Goal: Information Seeking & Learning: Compare options

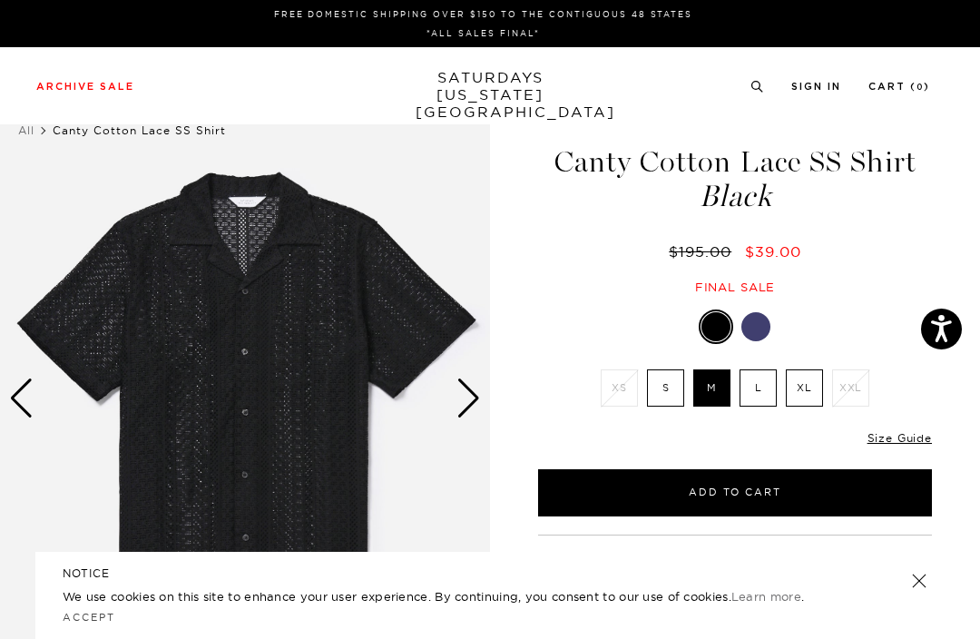
click at [665, 396] on label "S" at bounding box center [665, 387] width 37 height 37
click at [0, 0] on input "S" at bounding box center [0, 0] width 0 height 0
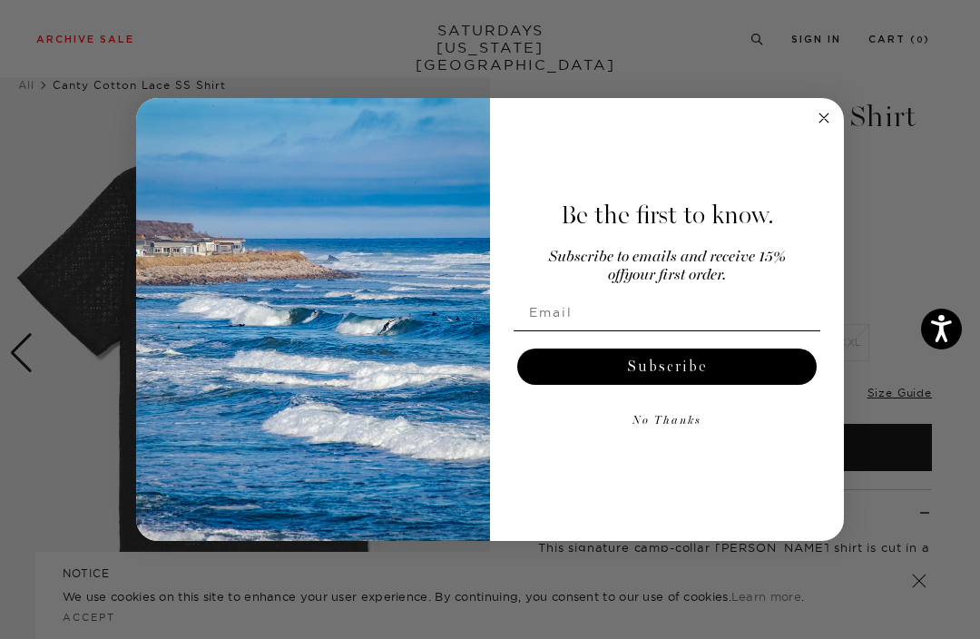
scroll to position [46, 0]
click at [823, 129] on circle "Close dialog" at bounding box center [824, 118] width 21 height 21
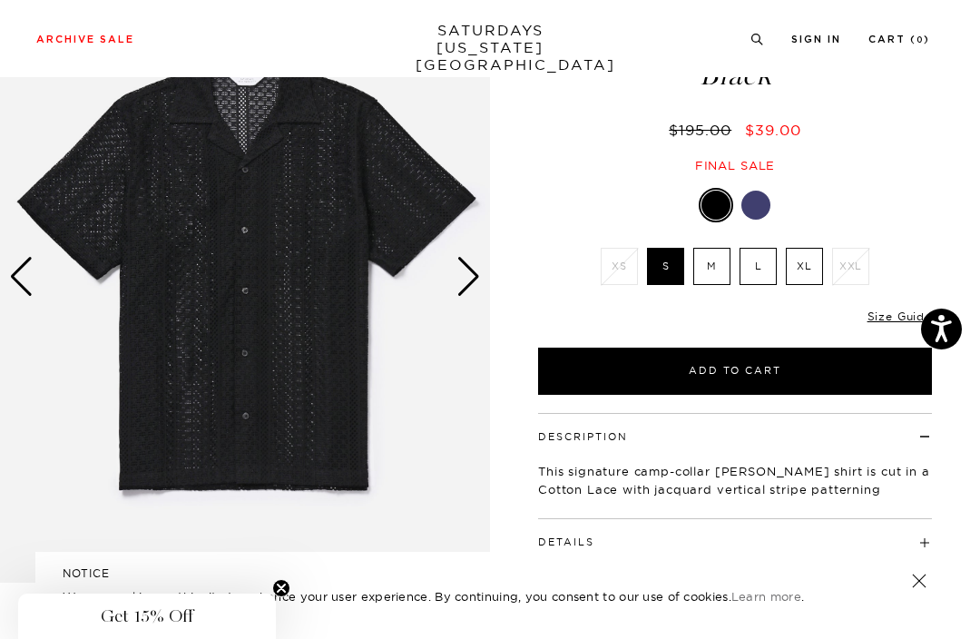
scroll to position [123, 0]
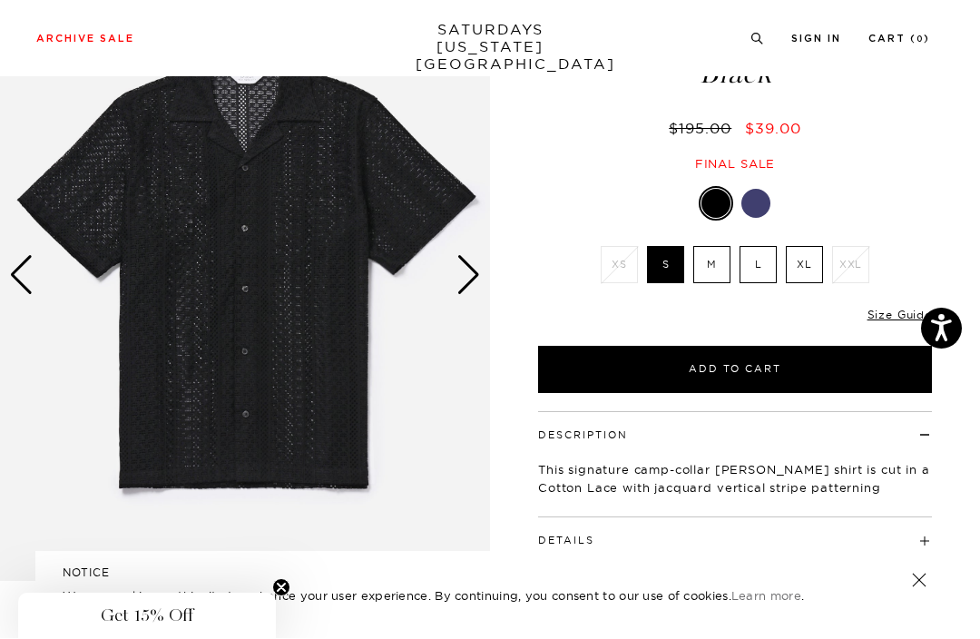
click at [762, 205] on div at bounding box center [756, 204] width 29 height 29
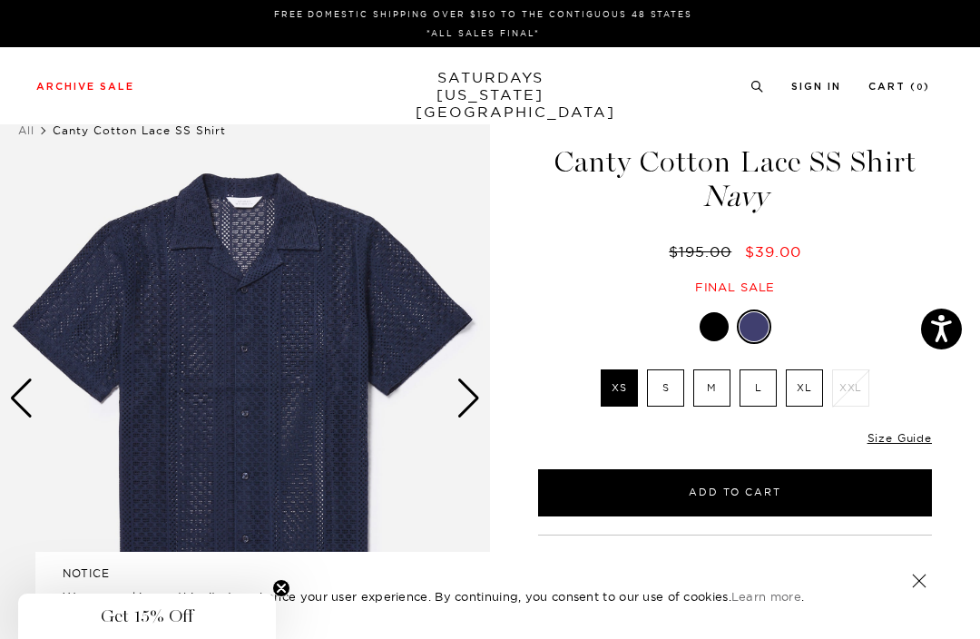
click at [719, 328] on div at bounding box center [714, 326] width 29 height 29
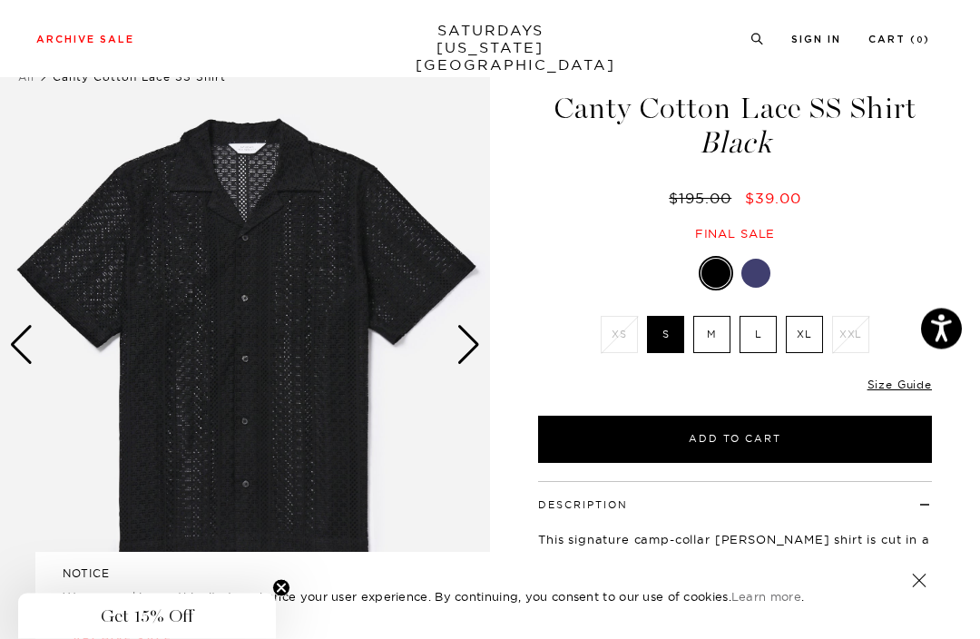
scroll to position [54, 0]
click at [473, 329] on div "Next slide" at bounding box center [469, 345] width 25 height 40
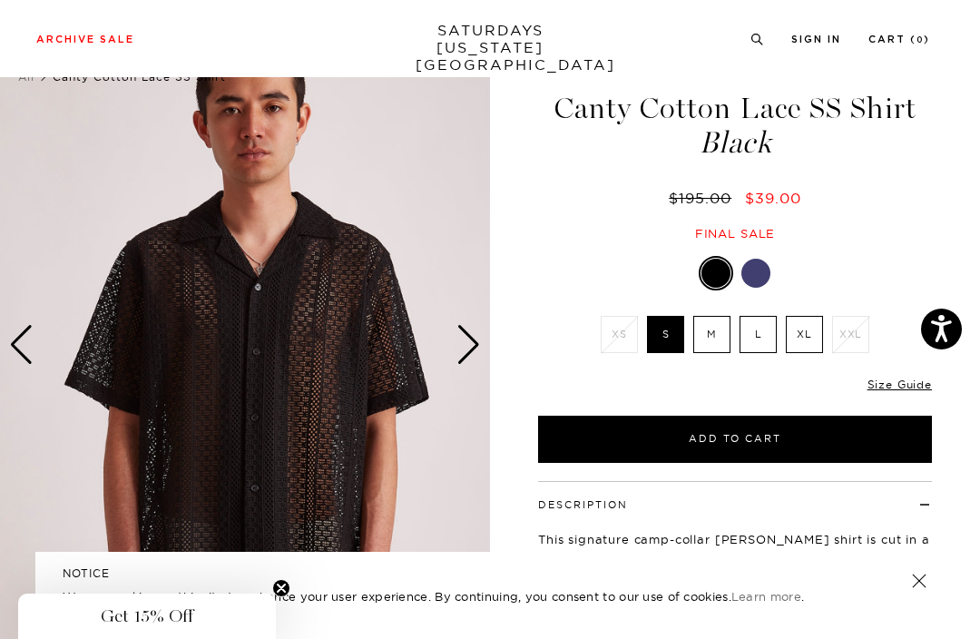
click at [479, 343] on div "Next slide" at bounding box center [469, 345] width 25 height 40
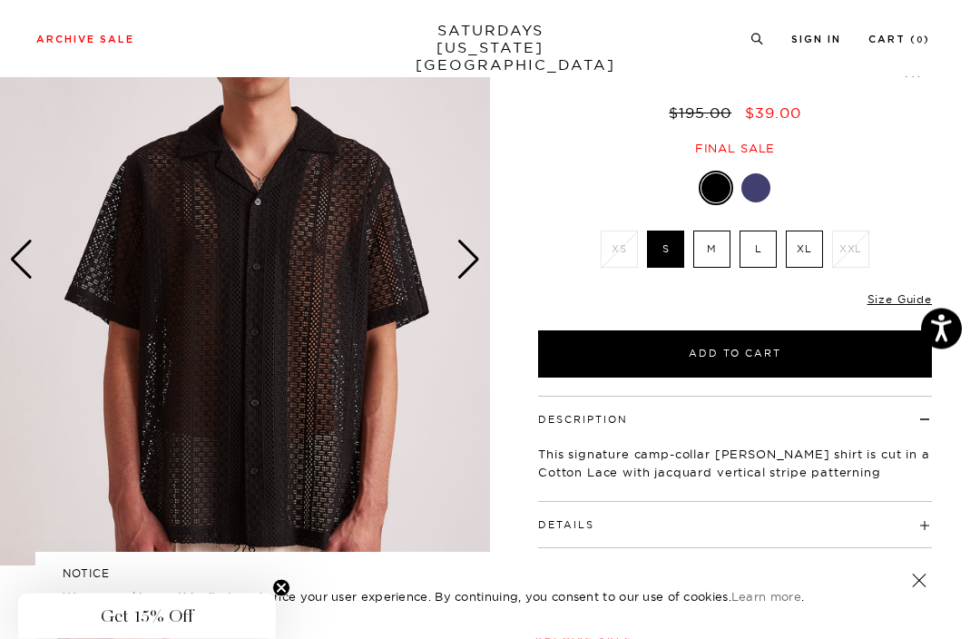
scroll to position [162, 0]
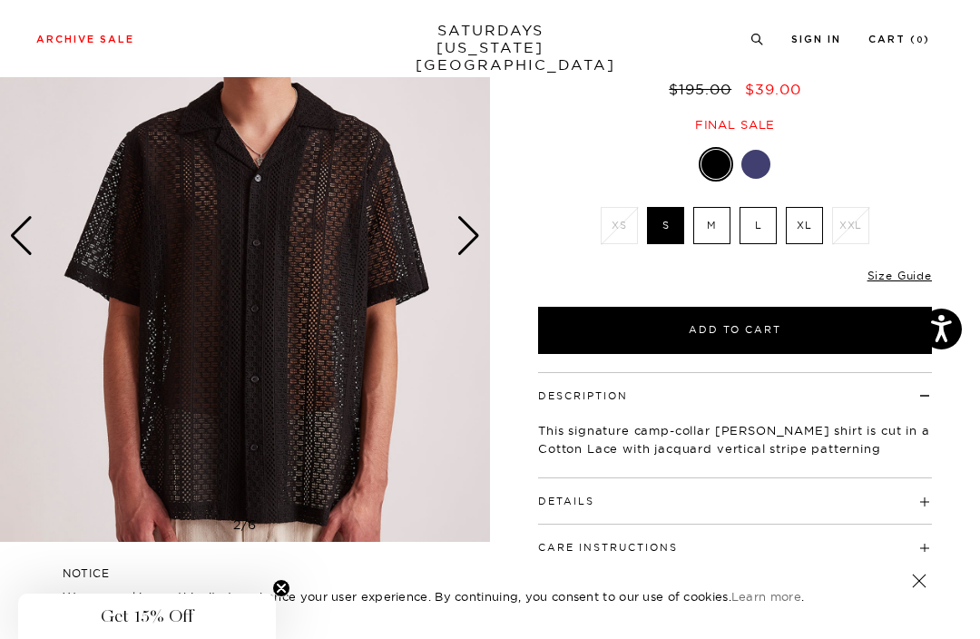
click at [914, 274] on link "Size Guide" at bounding box center [900, 276] width 64 height 14
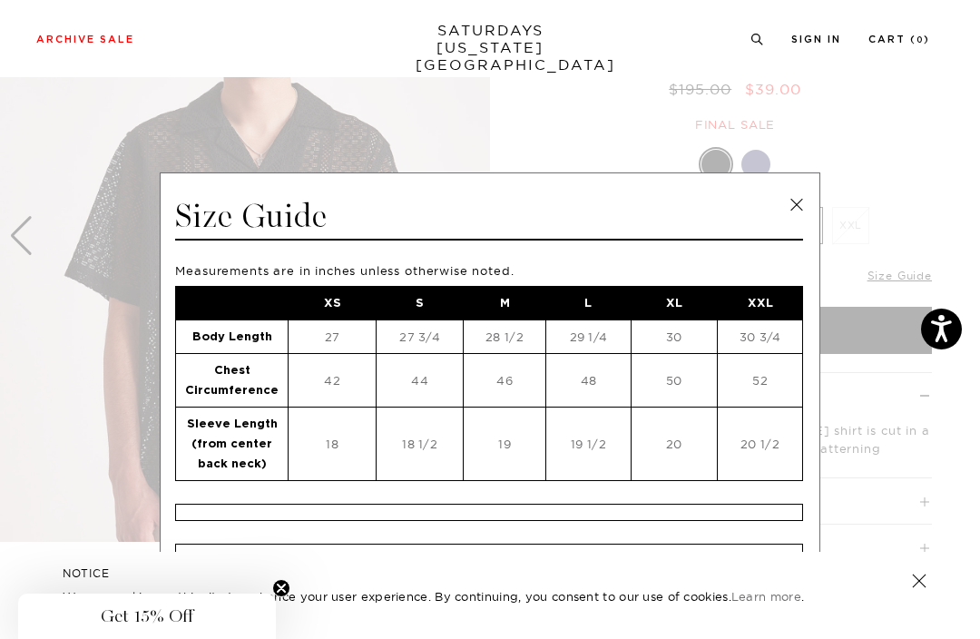
click at [797, 197] on link at bounding box center [796, 205] width 27 height 27
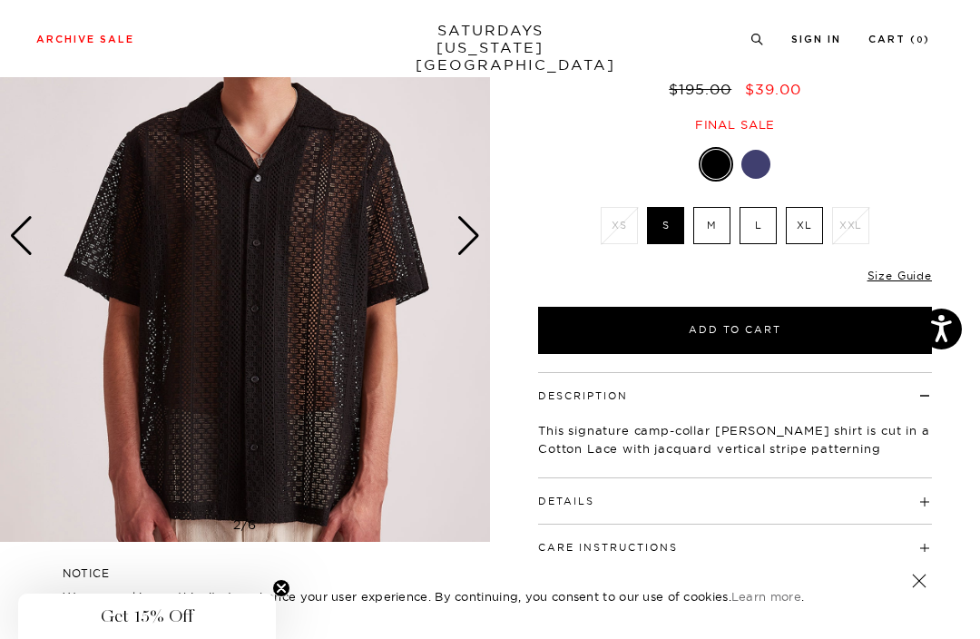
click at [460, 250] on div "Next slide" at bounding box center [469, 236] width 25 height 40
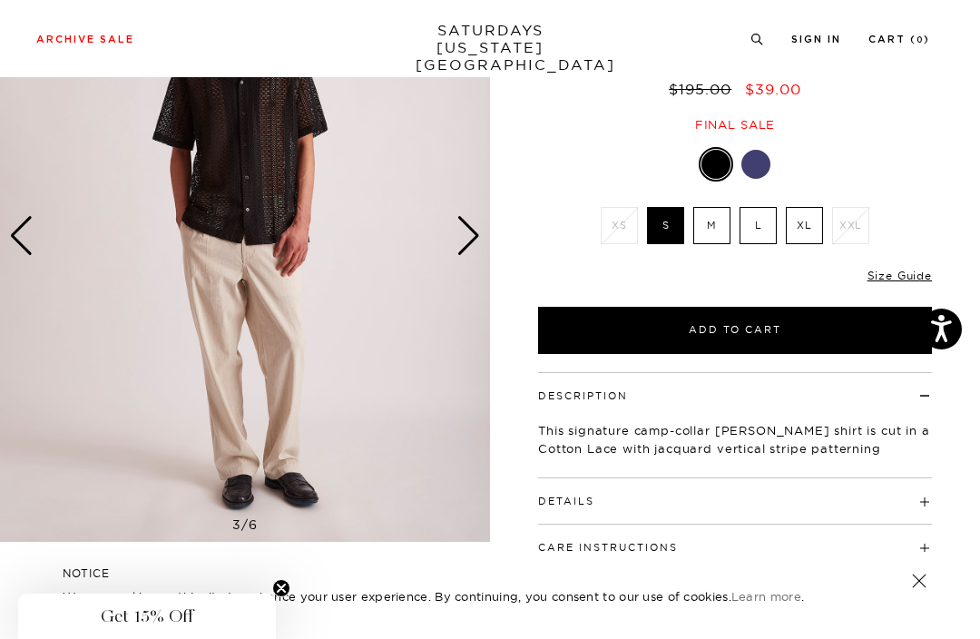
click at [473, 241] on div "Next slide" at bounding box center [469, 236] width 25 height 40
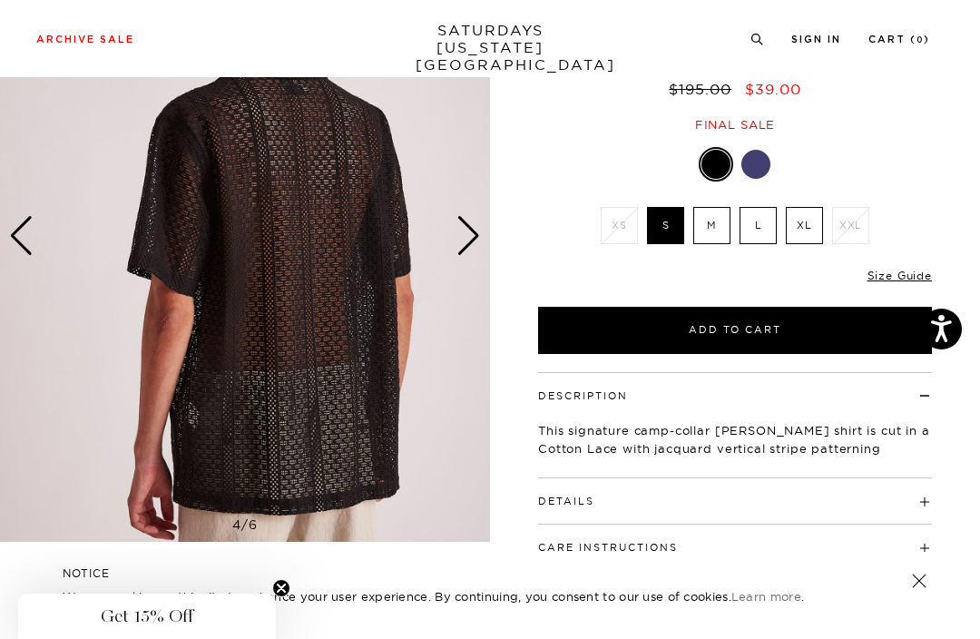
click at [481, 251] on img at bounding box center [245, 235] width 490 height 613
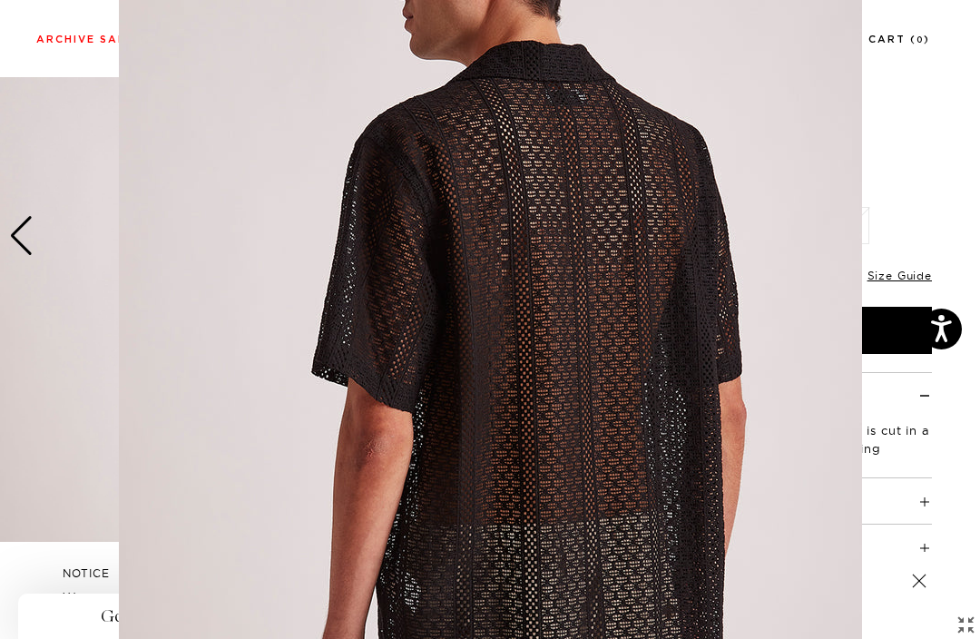
click at [29, 236] on figure at bounding box center [490, 319] width 980 height 639
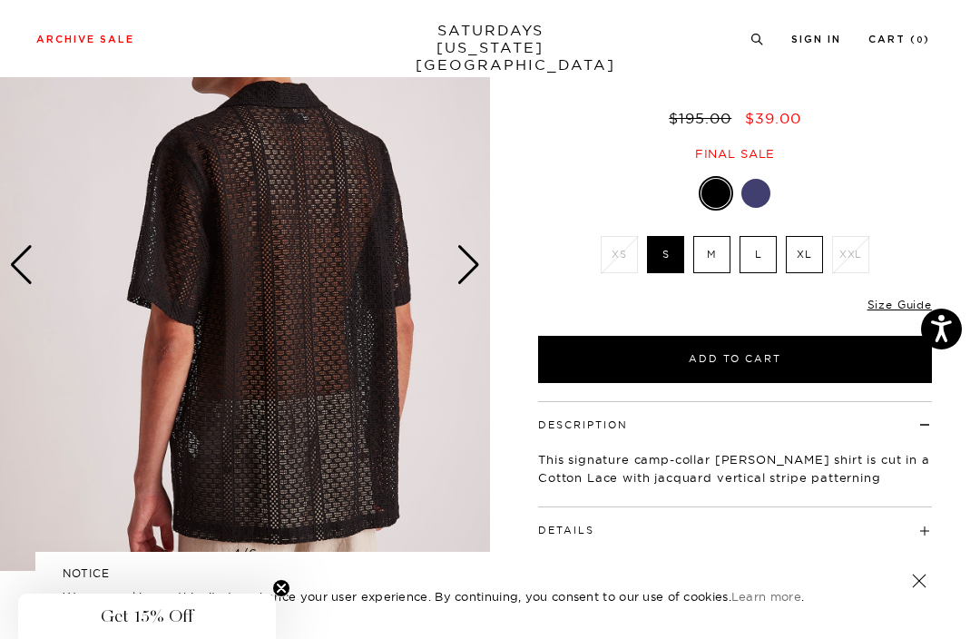
scroll to position [0, 0]
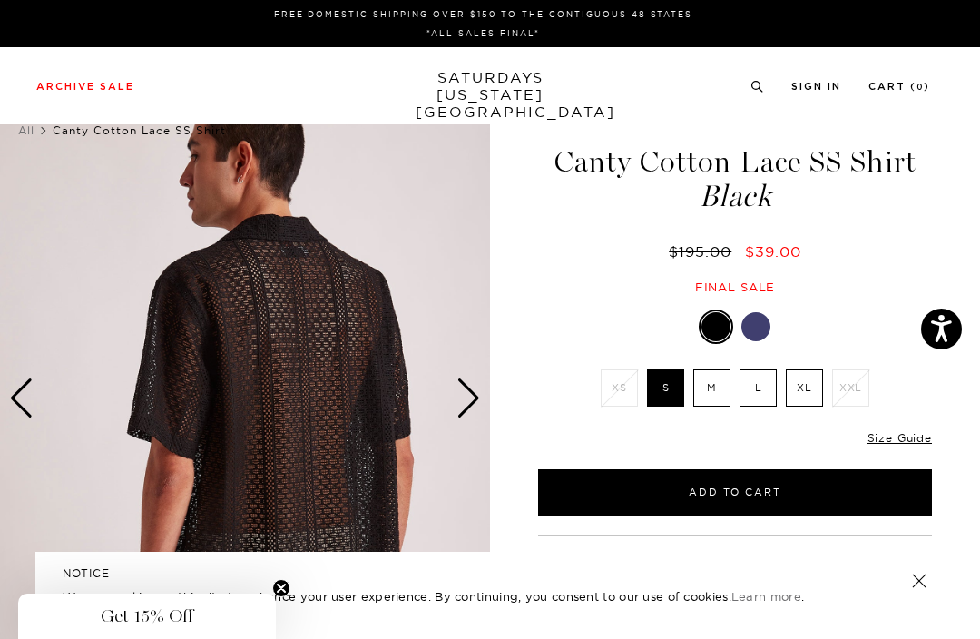
click at [20, 404] on div "Previous slide" at bounding box center [21, 398] width 25 height 40
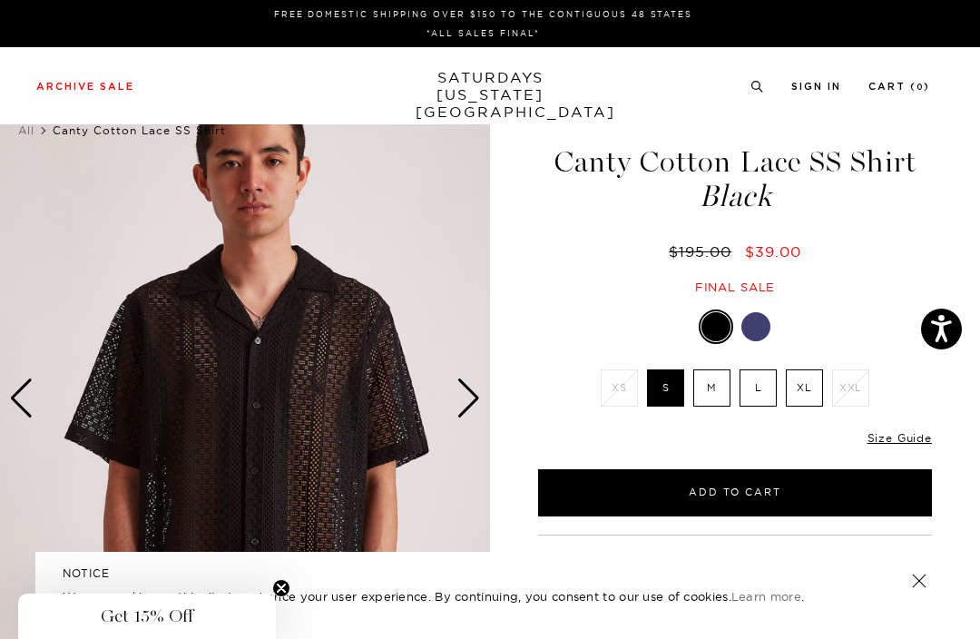
click at [34, 387] on img at bounding box center [245, 398] width 490 height 613
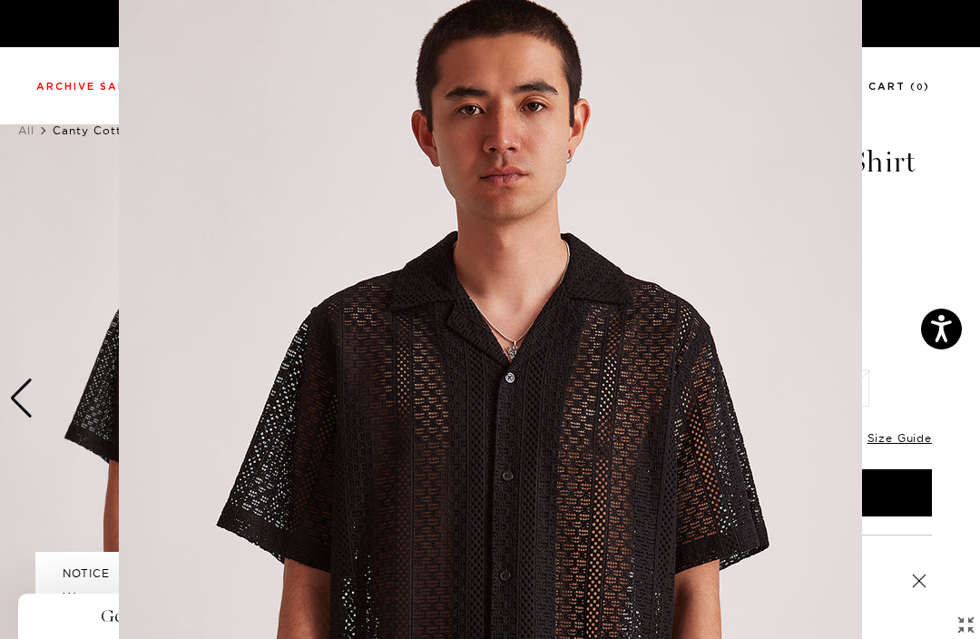
click at [14, 397] on figure at bounding box center [490, 319] width 980 height 639
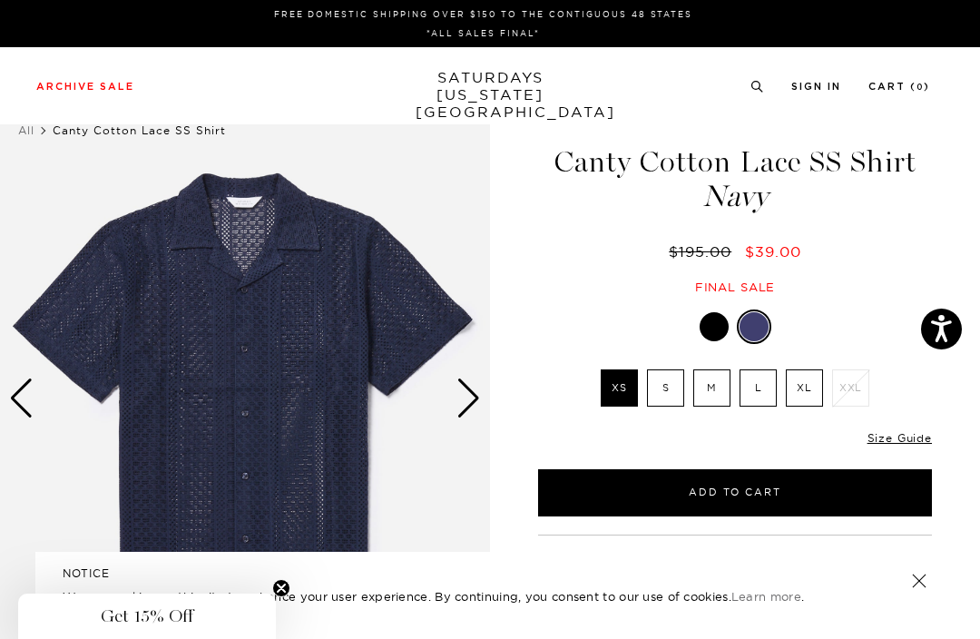
click at [8, 404] on img at bounding box center [245, 398] width 490 height 613
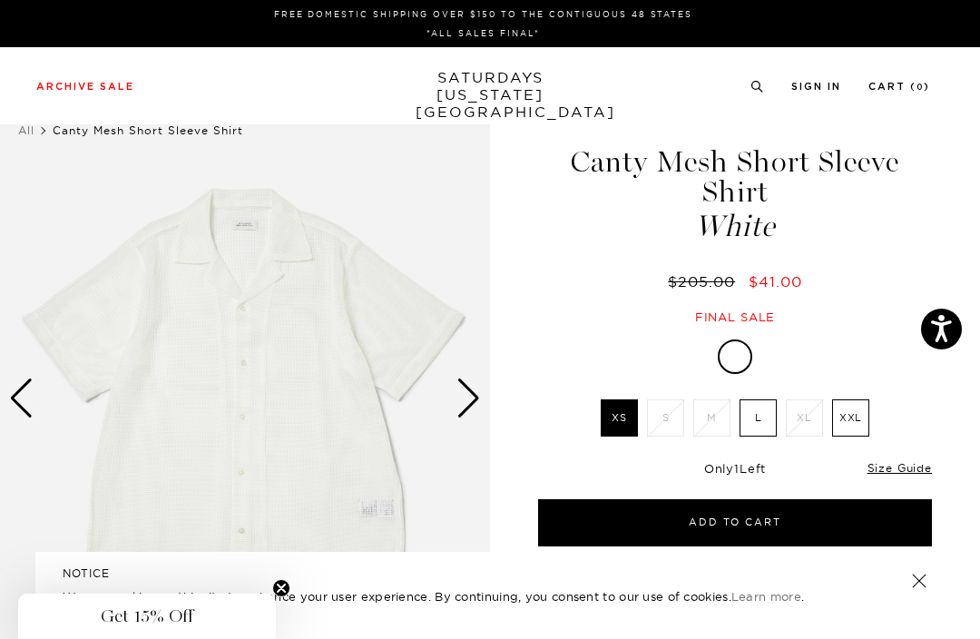
click at [314, 408] on img at bounding box center [245, 398] width 490 height 613
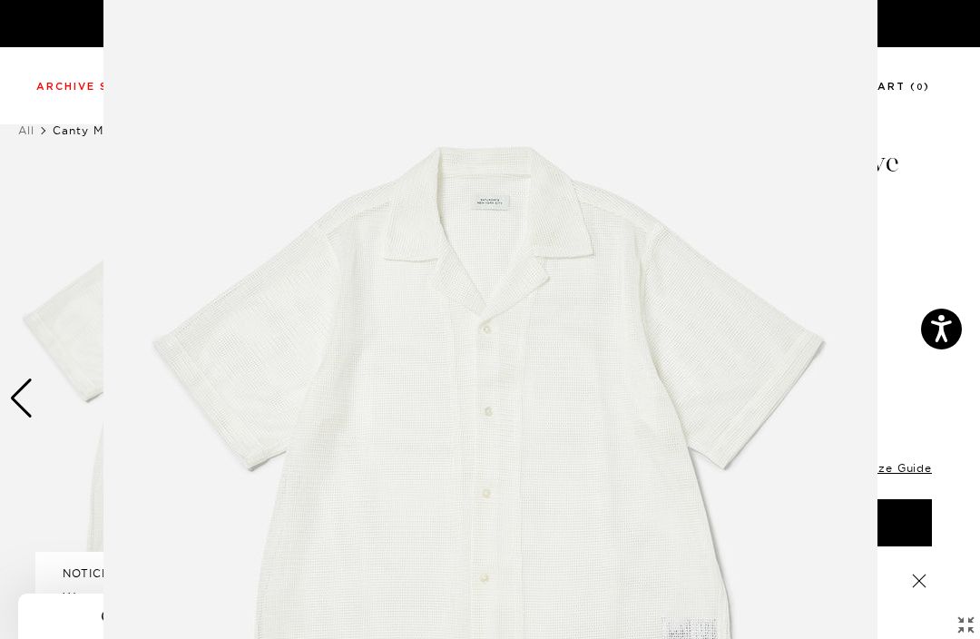
click at [29, 411] on figure at bounding box center [490, 319] width 980 height 639
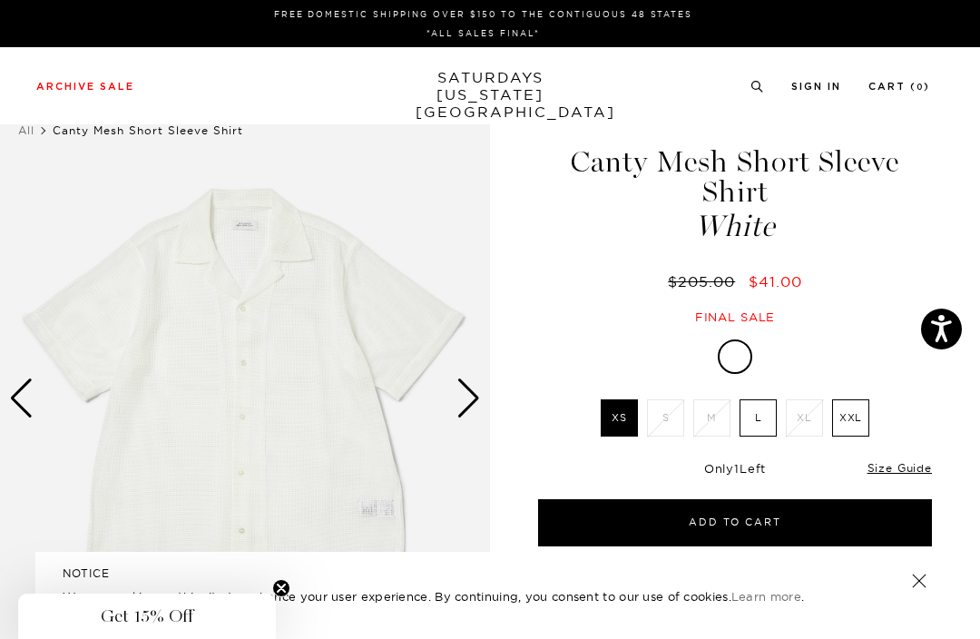
click at [489, 390] on img at bounding box center [245, 398] width 490 height 613
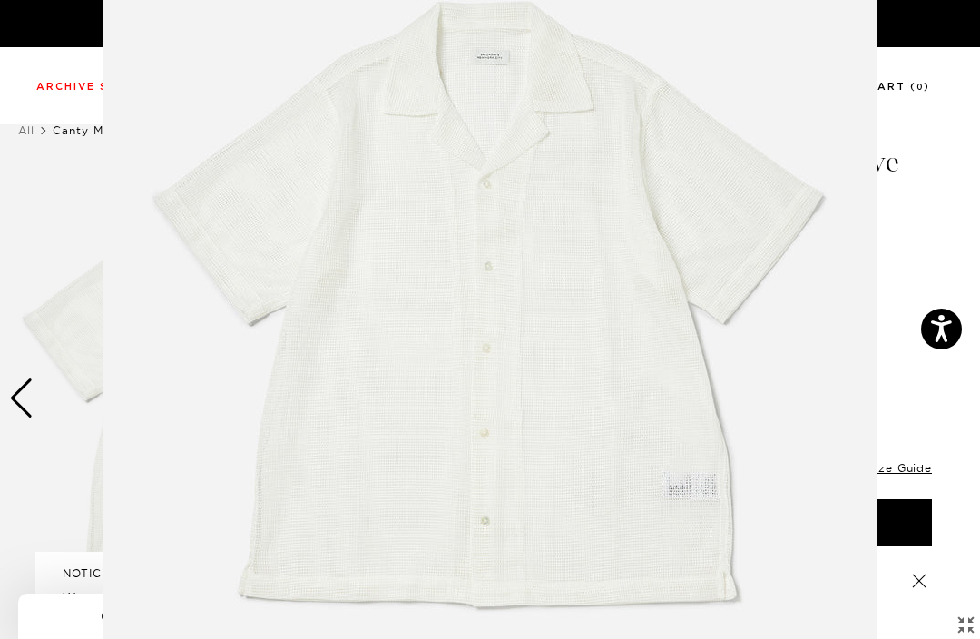
click at [31, 381] on figure at bounding box center [490, 319] width 980 height 639
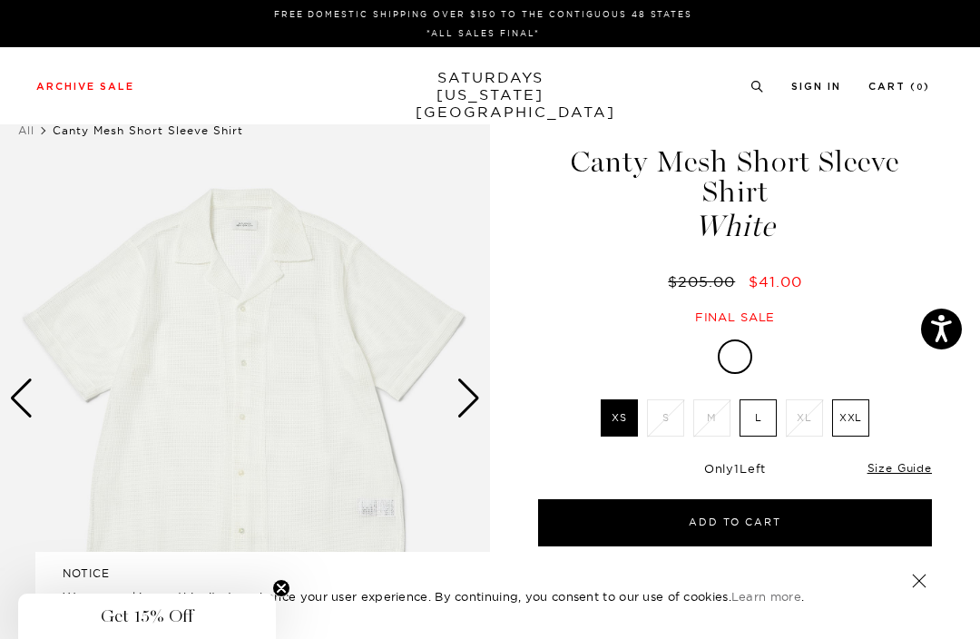
scroll to position [0, 0]
click at [455, 411] on img at bounding box center [245, 398] width 490 height 613
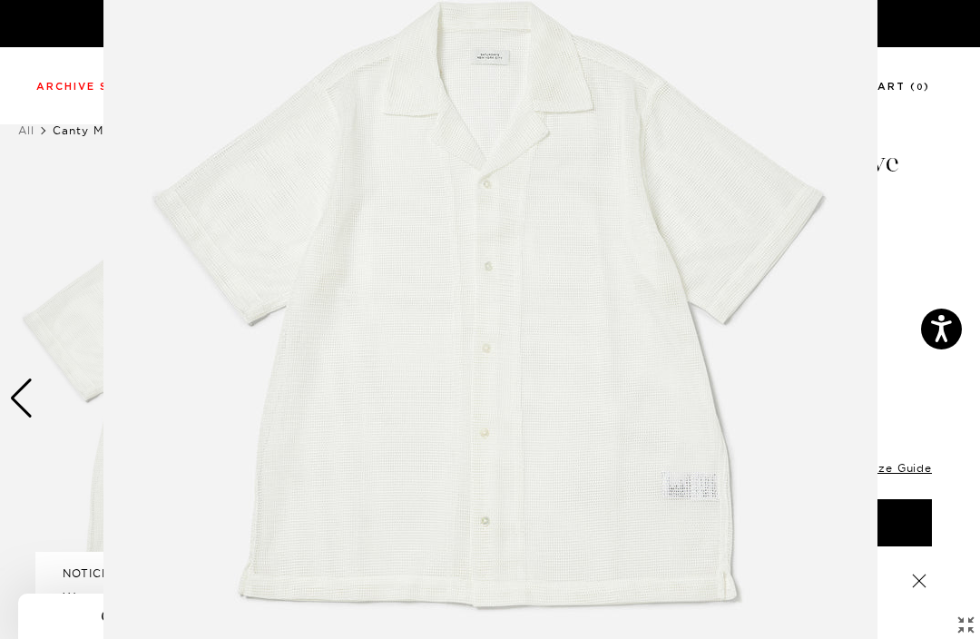
click at [7, 406] on figure at bounding box center [490, 319] width 980 height 639
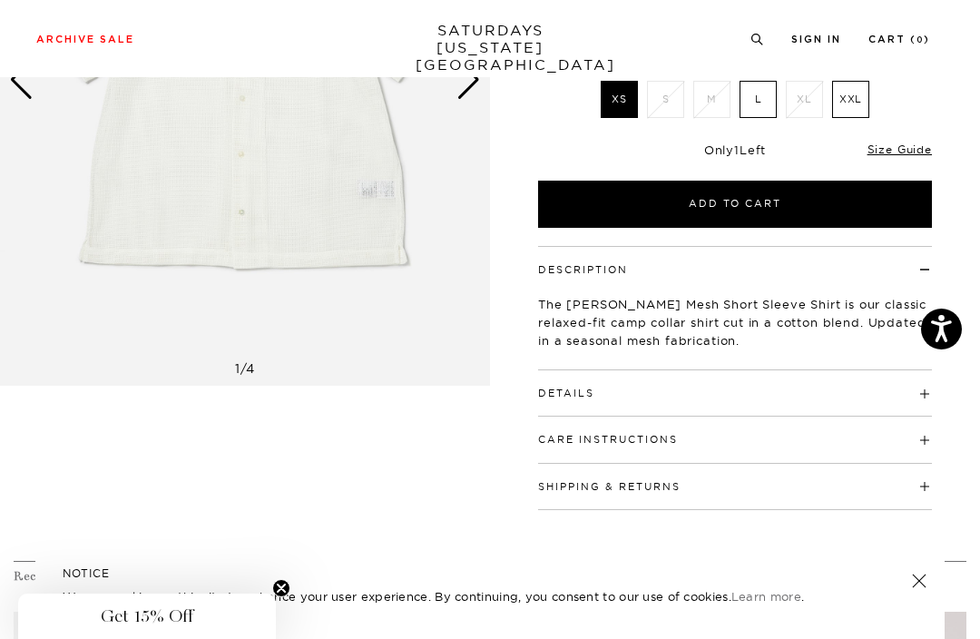
scroll to position [0, 0]
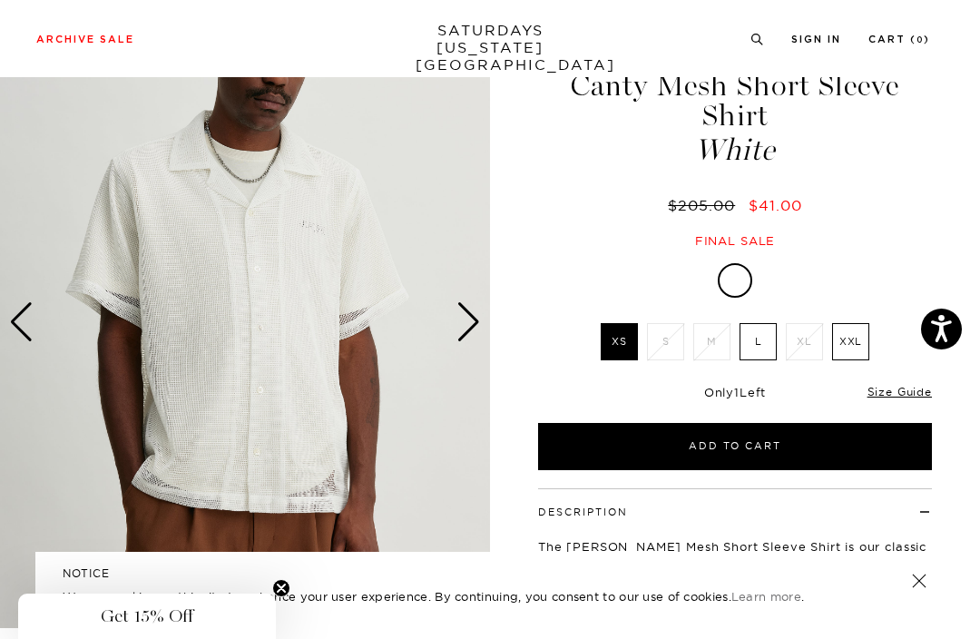
scroll to position [63, 0]
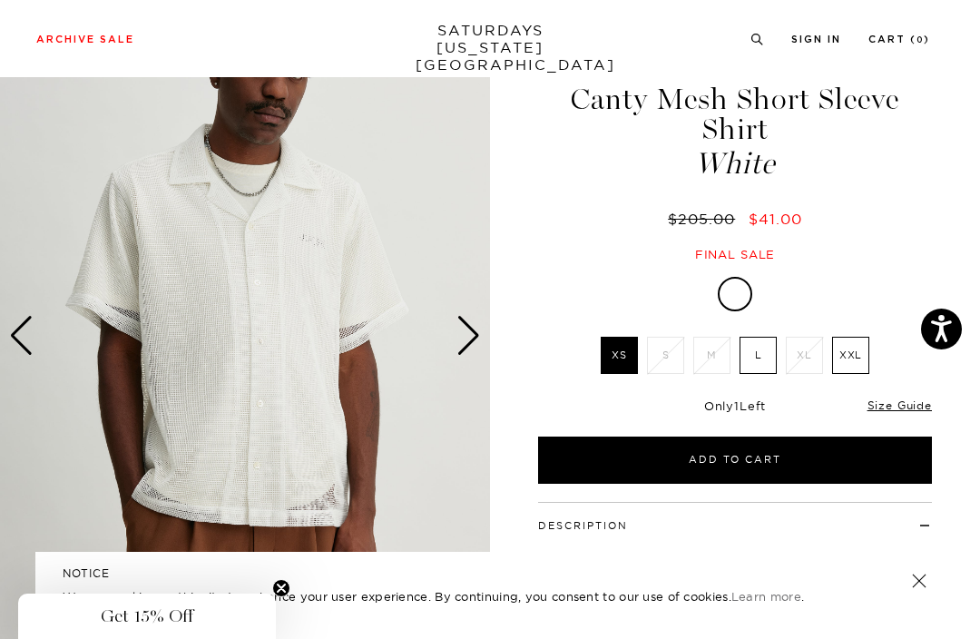
click at [466, 340] on div "Next slide" at bounding box center [469, 336] width 25 height 40
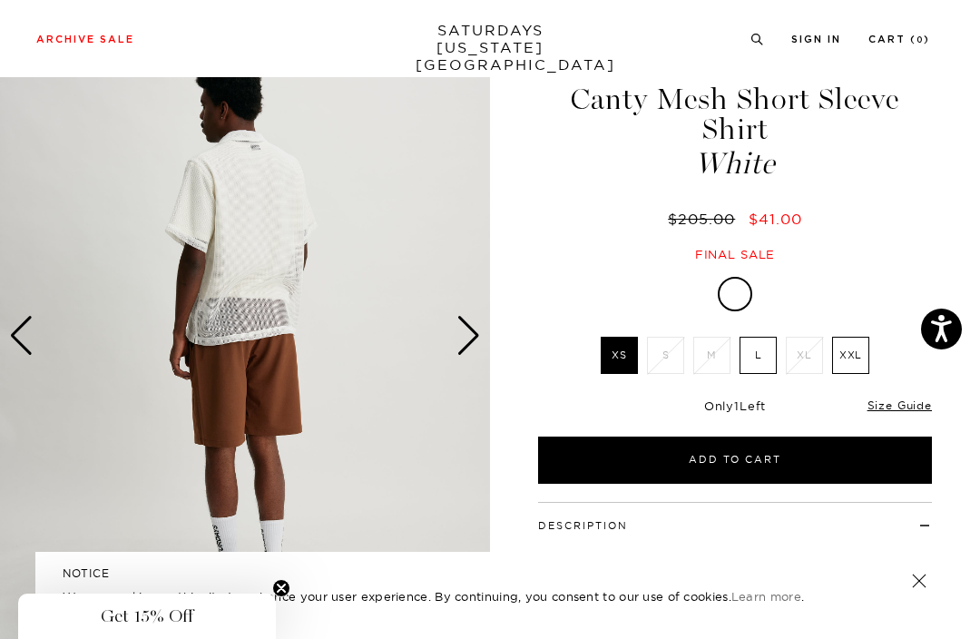
click at [481, 346] on img at bounding box center [245, 335] width 490 height 613
click at [469, 337] on div "Next slide" at bounding box center [469, 336] width 25 height 40
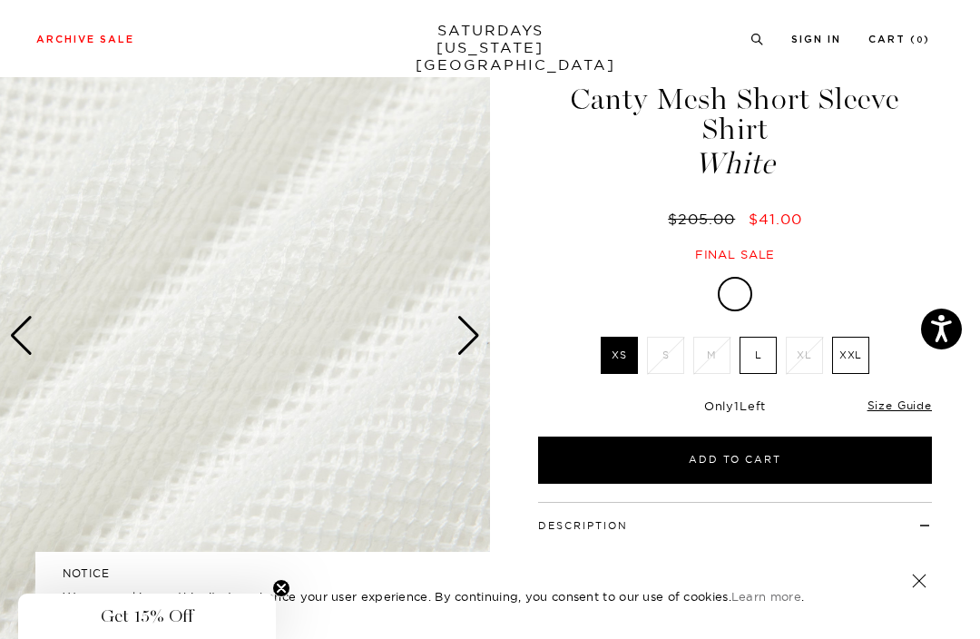
click at [463, 341] on div "Next slide" at bounding box center [469, 336] width 25 height 40
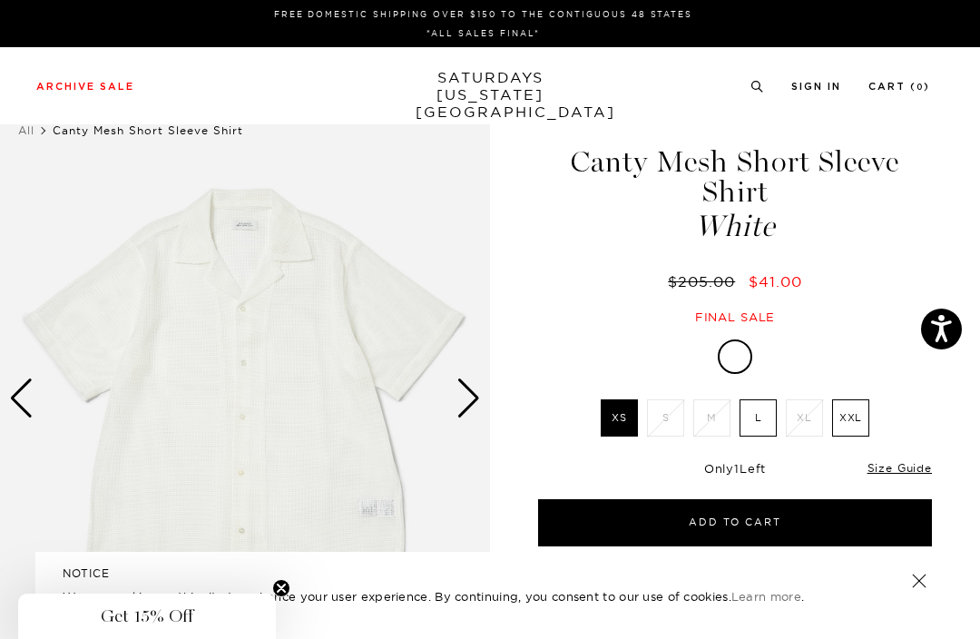
click at [282, 595] on circle "Close teaser" at bounding box center [281, 588] width 17 height 17
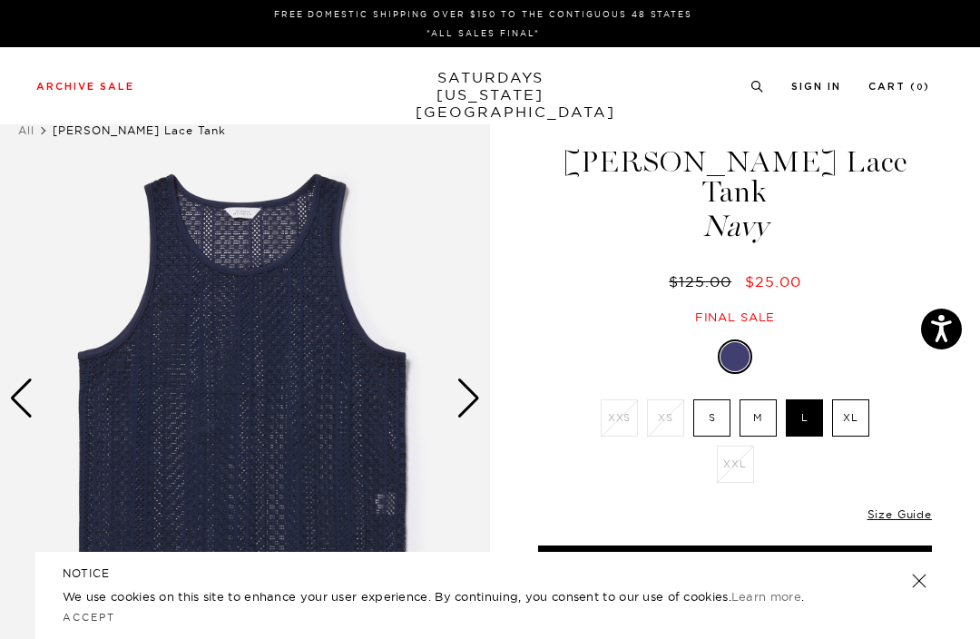
click at [461, 398] on div "Next slide" at bounding box center [469, 398] width 25 height 40
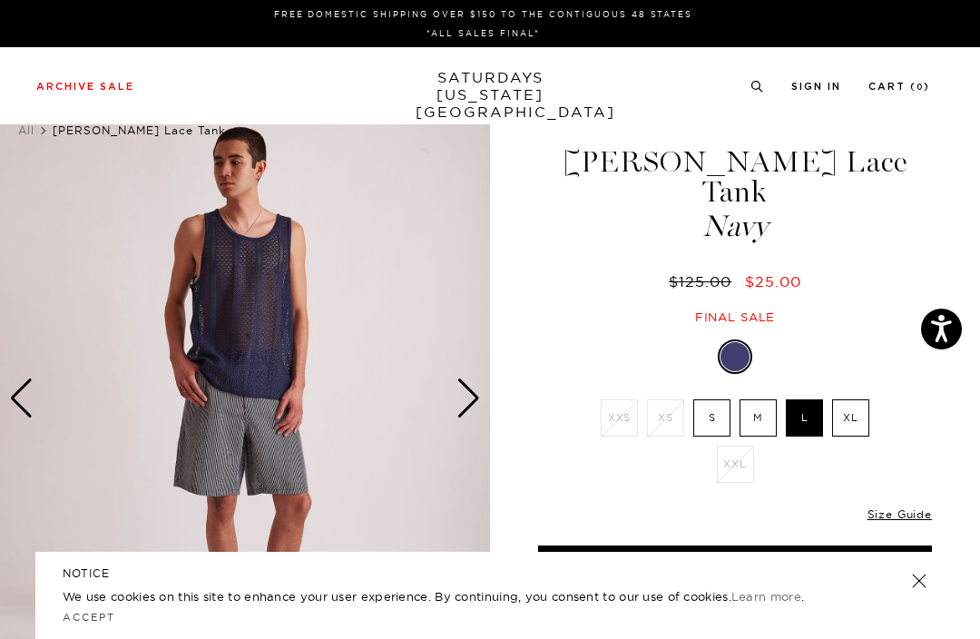
click at [477, 406] on div "Next slide" at bounding box center [469, 398] width 25 height 40
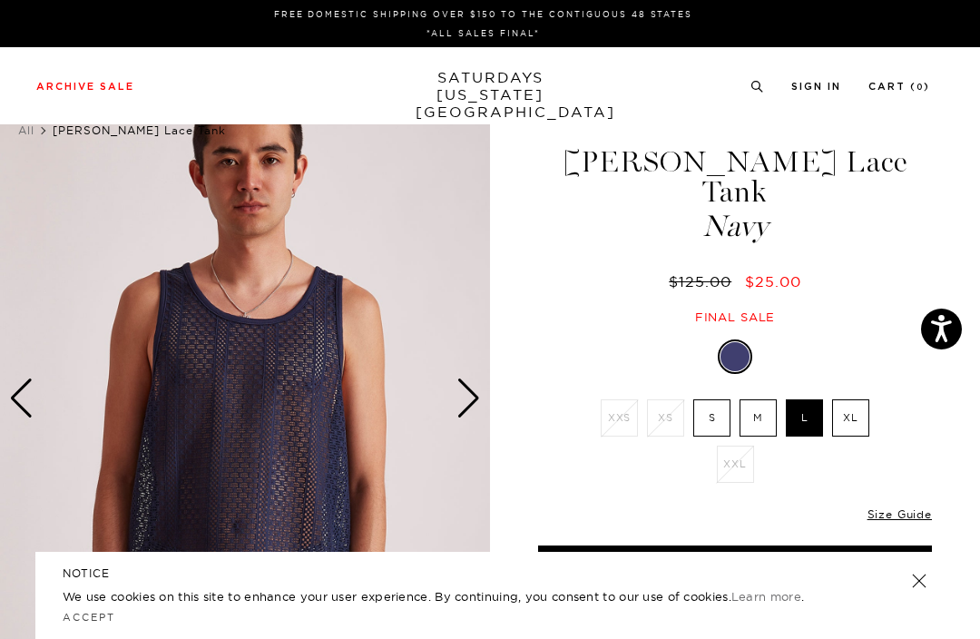
click at [469, 410] on div "Next slide" at bounding box center [469, 398] width 25 height 40
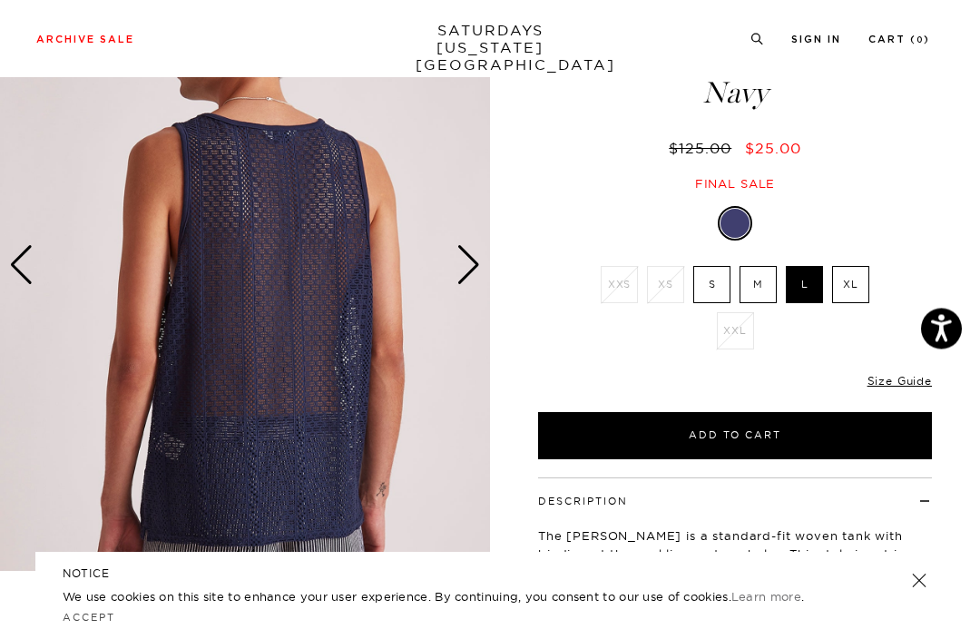
scroll to position [133, 0]
click at [473, 297] on img at bounding box center [245, 264] width 490 height 613
click at [716, 266] on label "S" at bounding box center [711, 284] width 37 height 37
click at [0, 0] on input "S" at bounding box center [0, 0] width 0 height 0
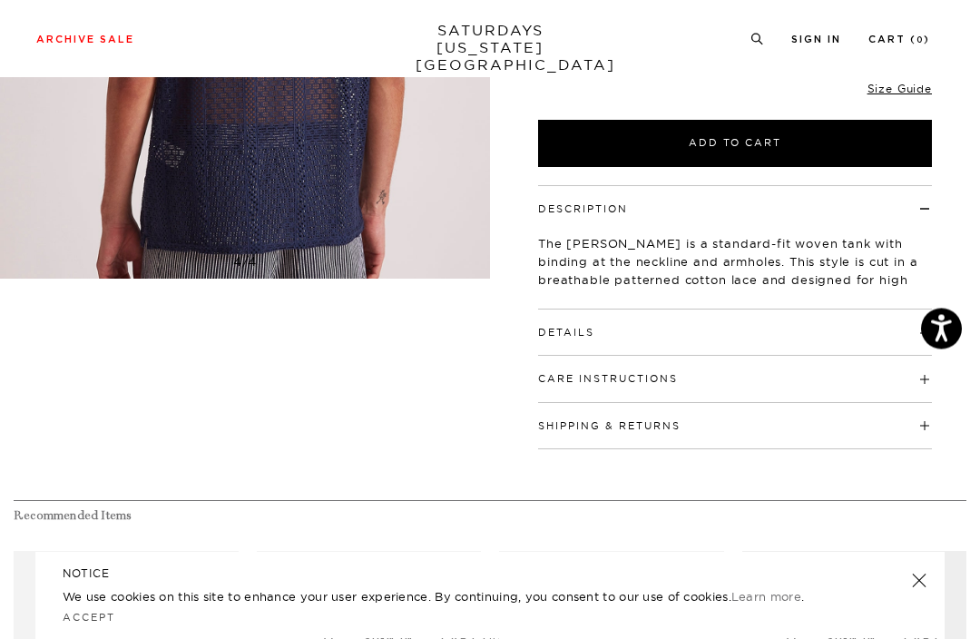
scroll to position [430, 0]
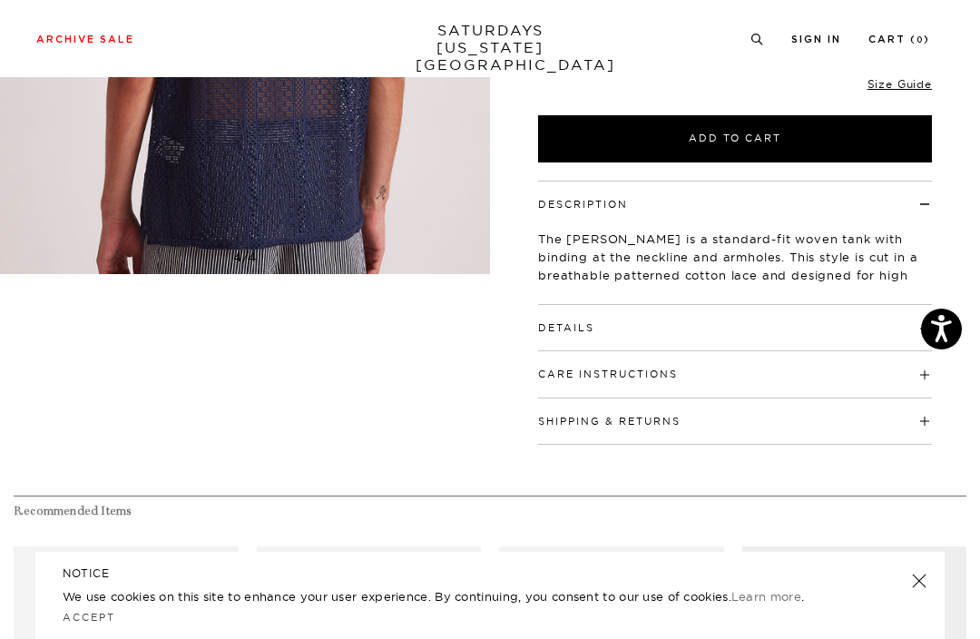
click at [912, 594] on link at bounding box center [919, 580] width 25 height 25
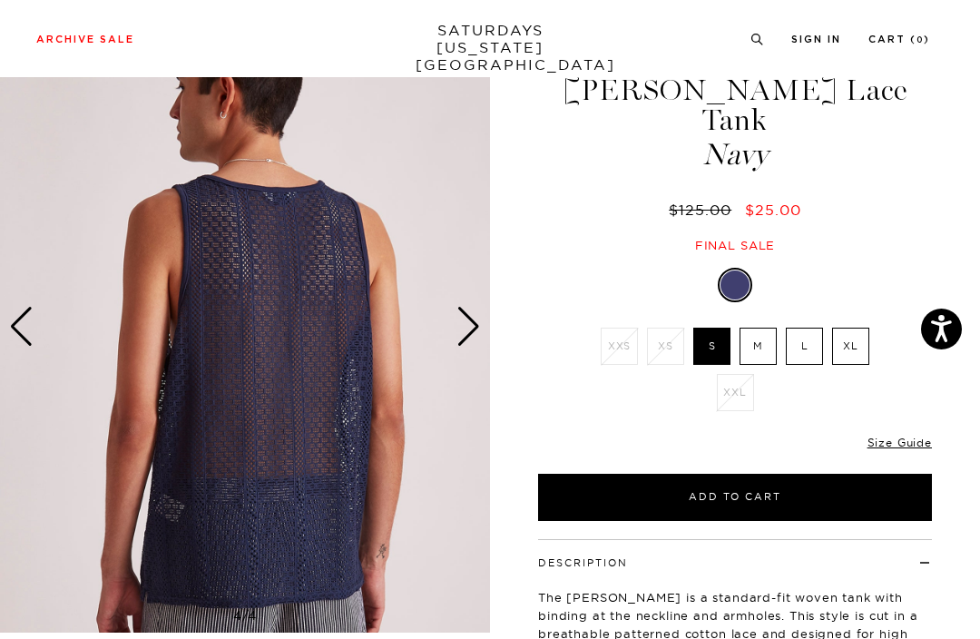
scroll to position [0, 0]
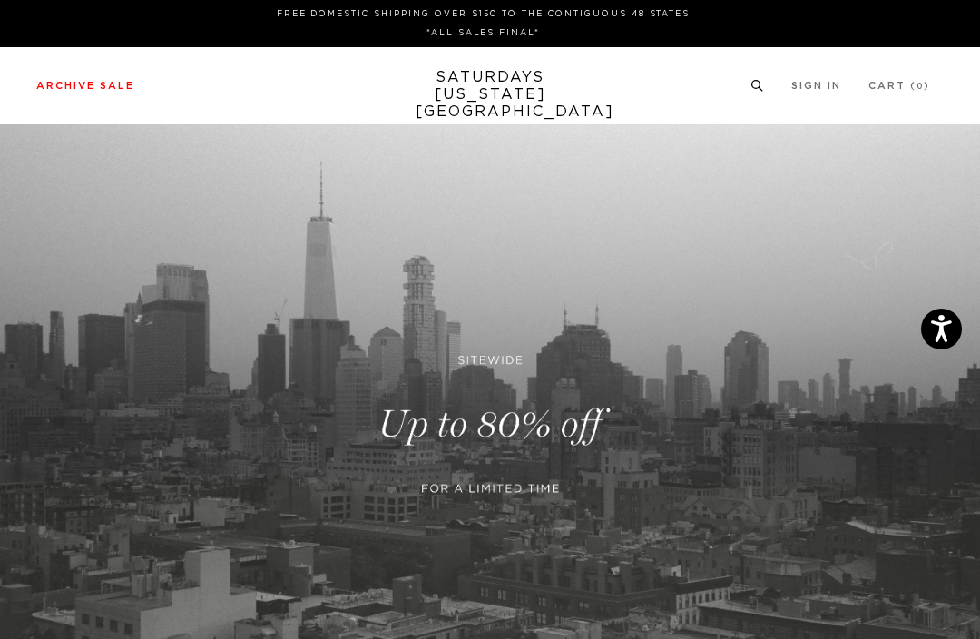
click at [76, 340] on link "Accessories" at bounding box center [50, 345] width 64 height 10
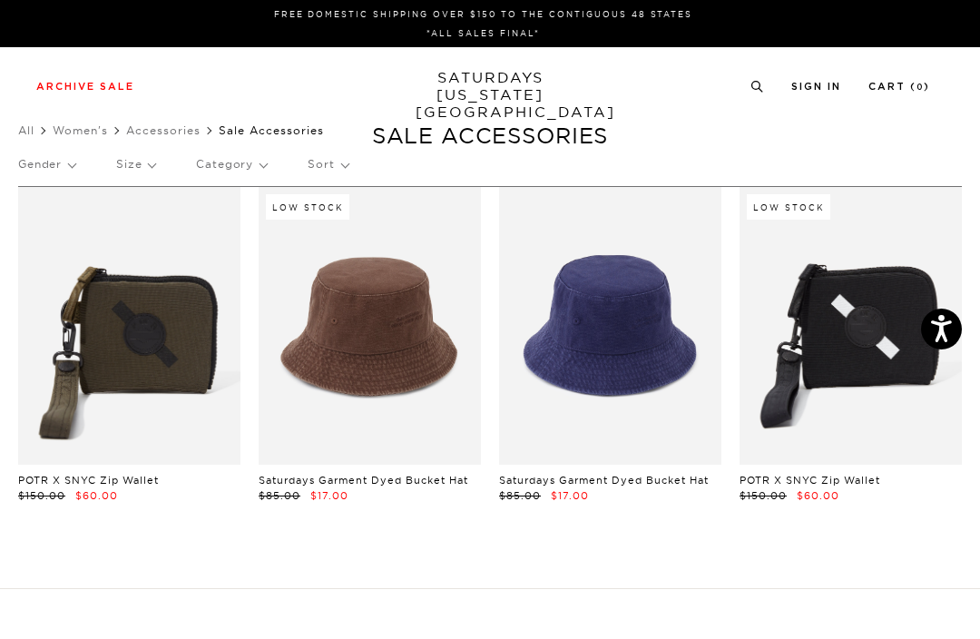
click at [74, 163] on p "Gender" at bounding box center [46, 164] width 57 height 42
click at [58, 226] on p "Mens" at bounding box center [72, 227] width 109 height 24
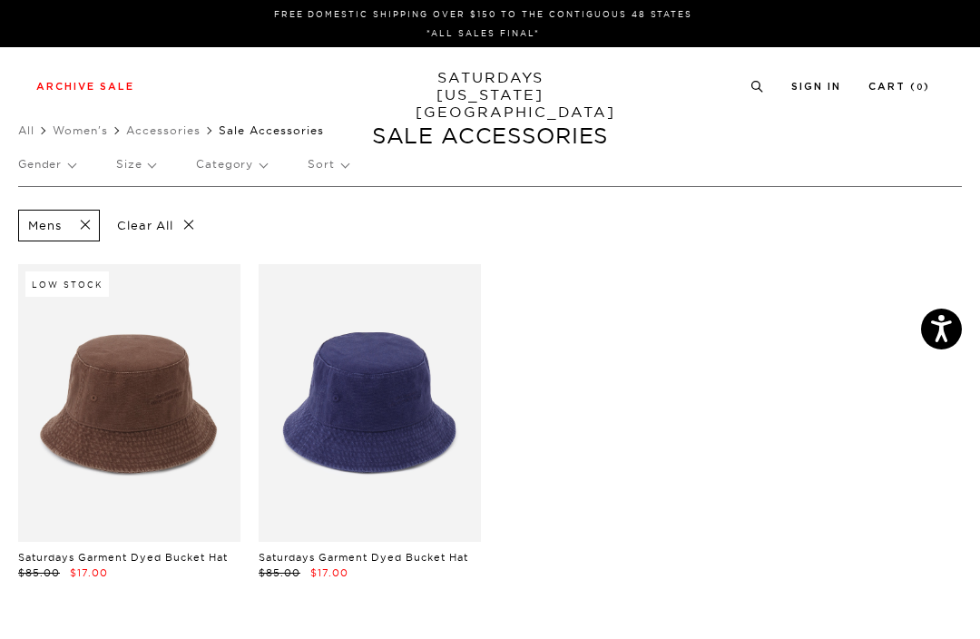
click at [258, 166] on p "Category" at bounding box center [231, 164] width 71 height 42
click at [232, 251] on p "Bags" at bounding box center [250, 251] width 109 height 24
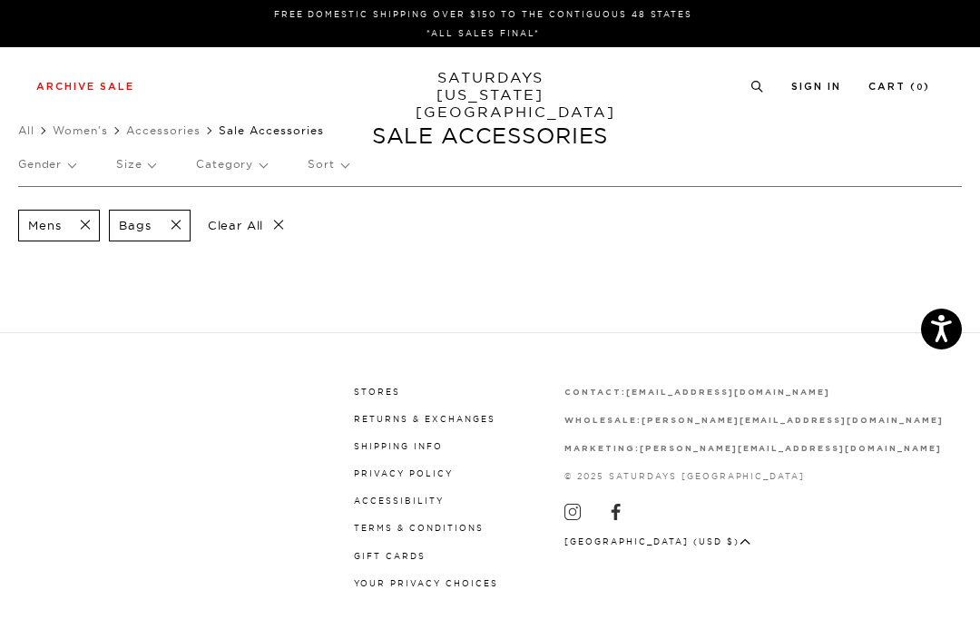
click at [281, 234] on p "Clear All" at bounding box center [246, 226] width 93 height 32
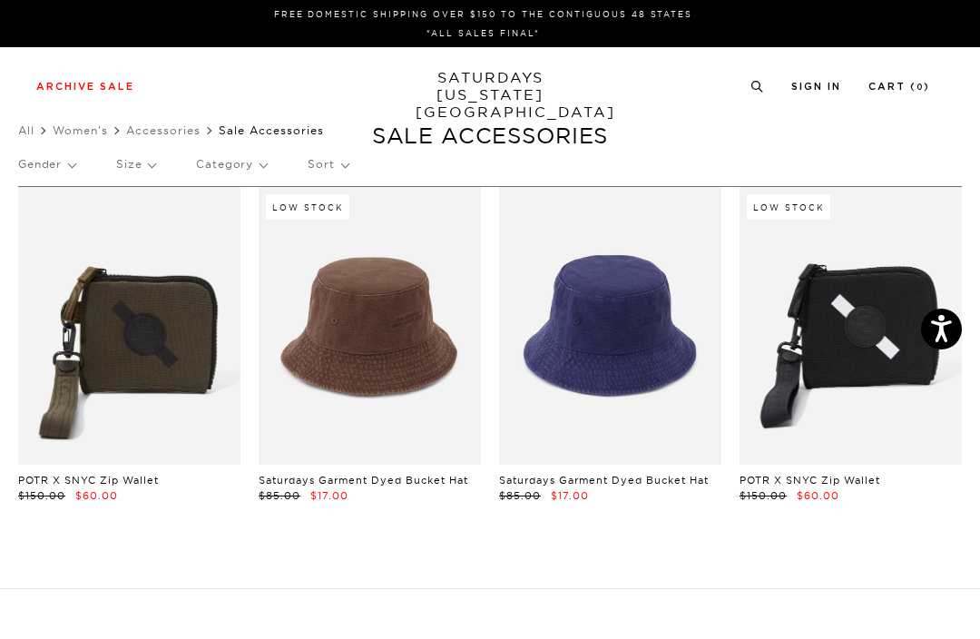
click at [75, 175] on p "Gender" at bounding box center [46, 164] width 57 height 42
click at [64, 228] on p "Mens" at bounding box center [72, 227] width 109 height 24
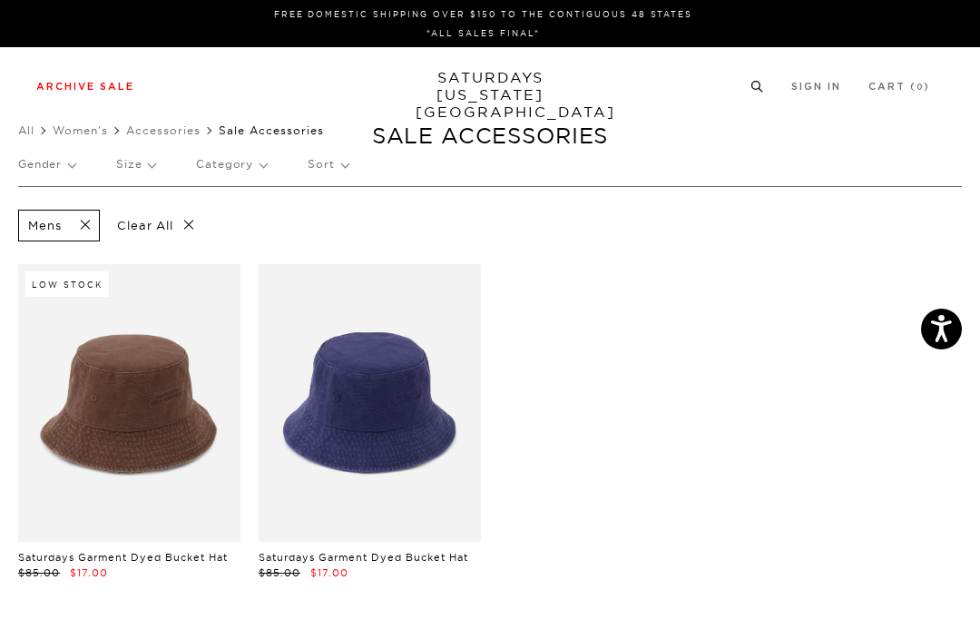
click at [60, 261] on link "Knitwear" at bounding box center [40, 258] width 44 height 13
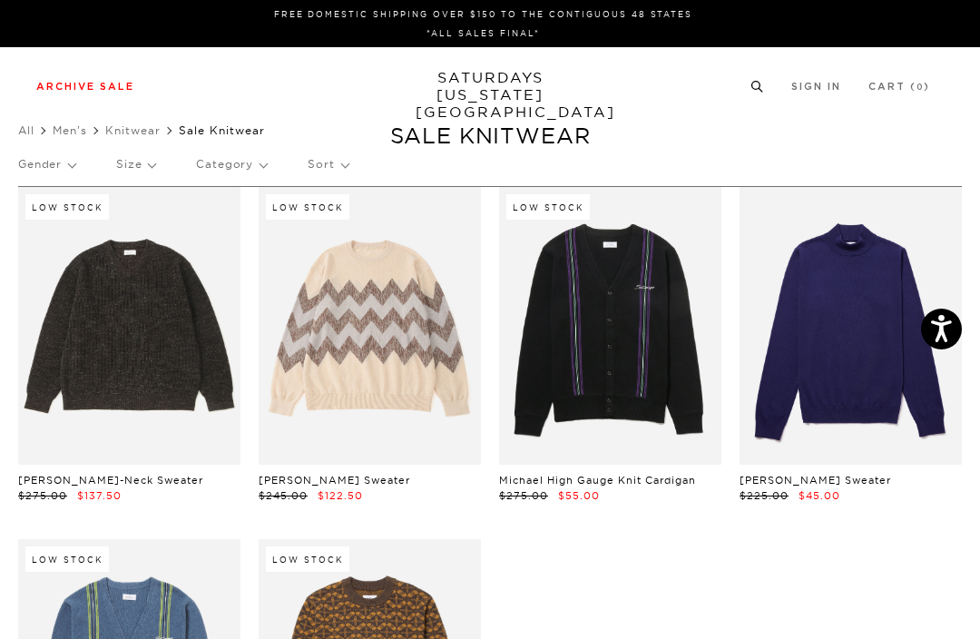
click at [49, 214] on link "Shorts" at bounding box center [33, 215] width 31 height 13
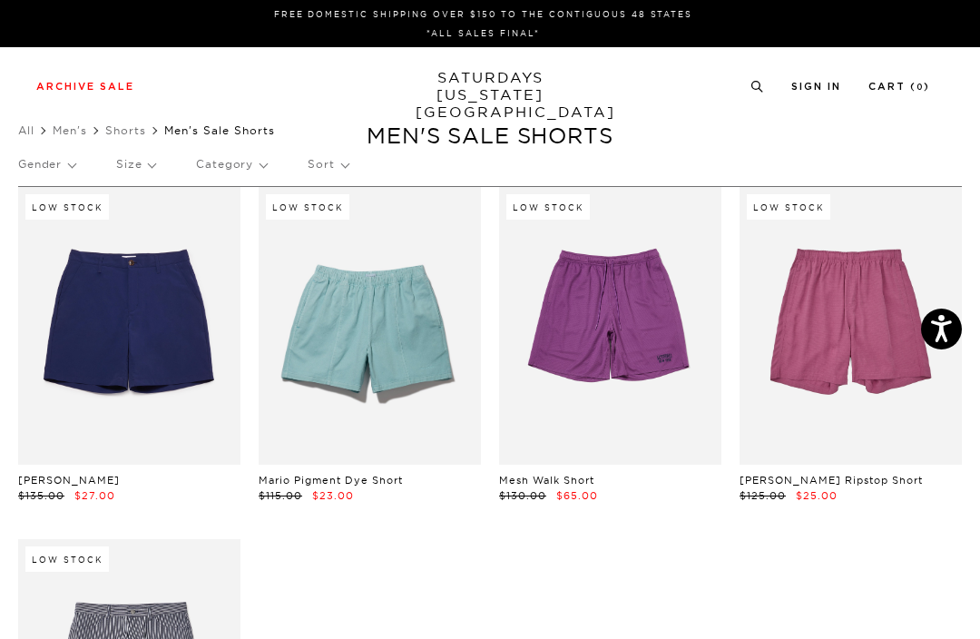
click at [143, 163] on p "Size" at bounding box center [135, 164] width 39 height 42
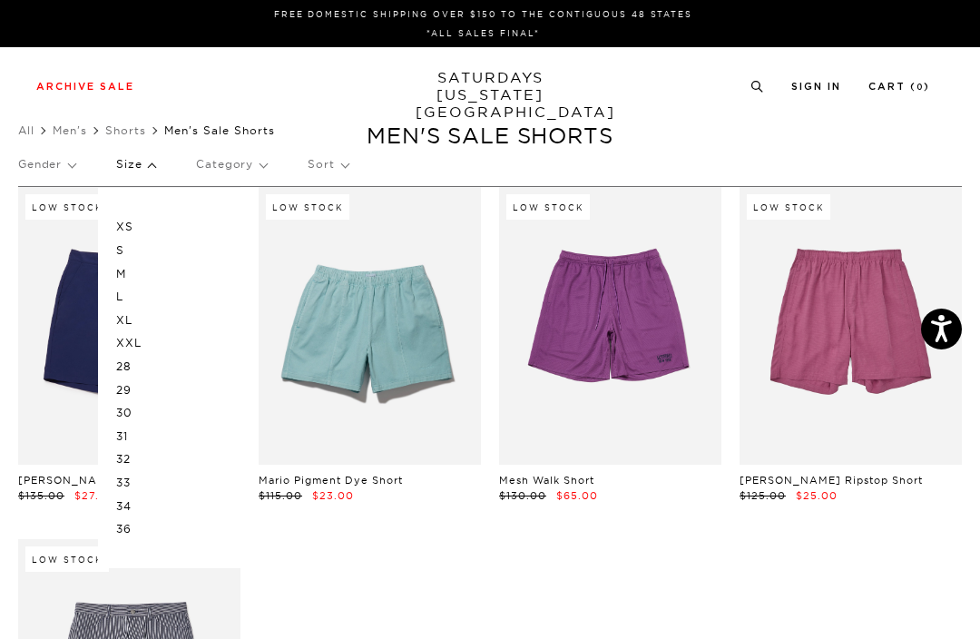
click at [157, 229] on p "XS" at bounding box center [170, 227] width 109 height 24
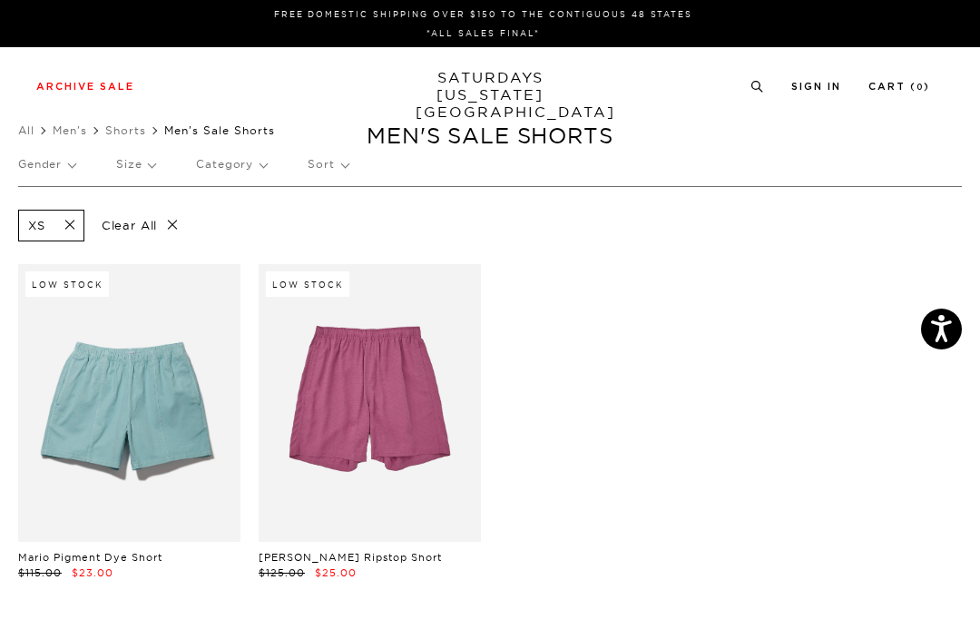
click at [146, 168] on p "Size" at bounding box center [135, 164] width 39 height 42
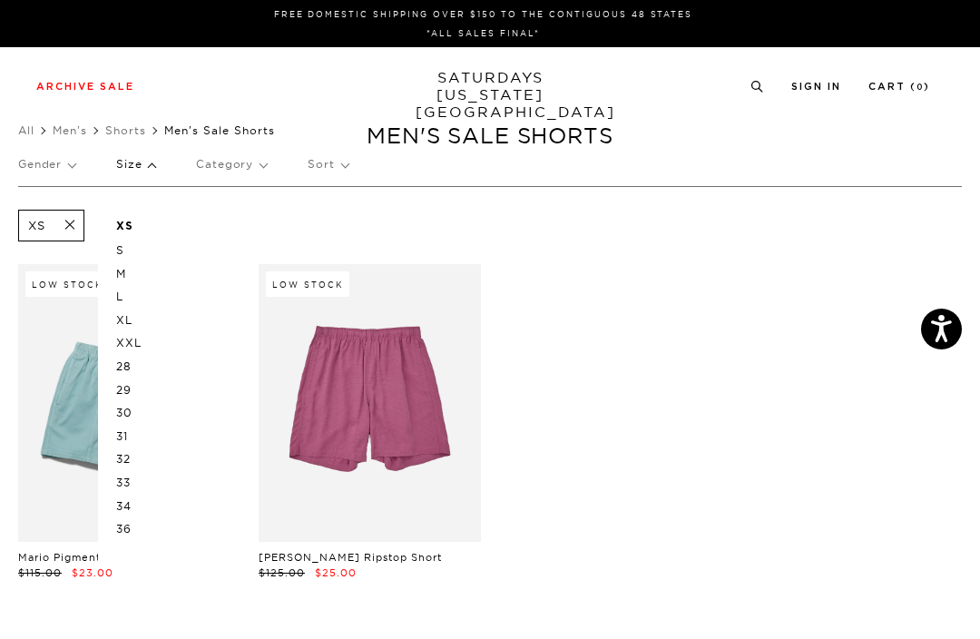
click at [141, 358] on p "28" at bounding box center [170, 367] width 109 height 24
click at [45, 315] on link at bounding box center [129, 403] width 222 height 278
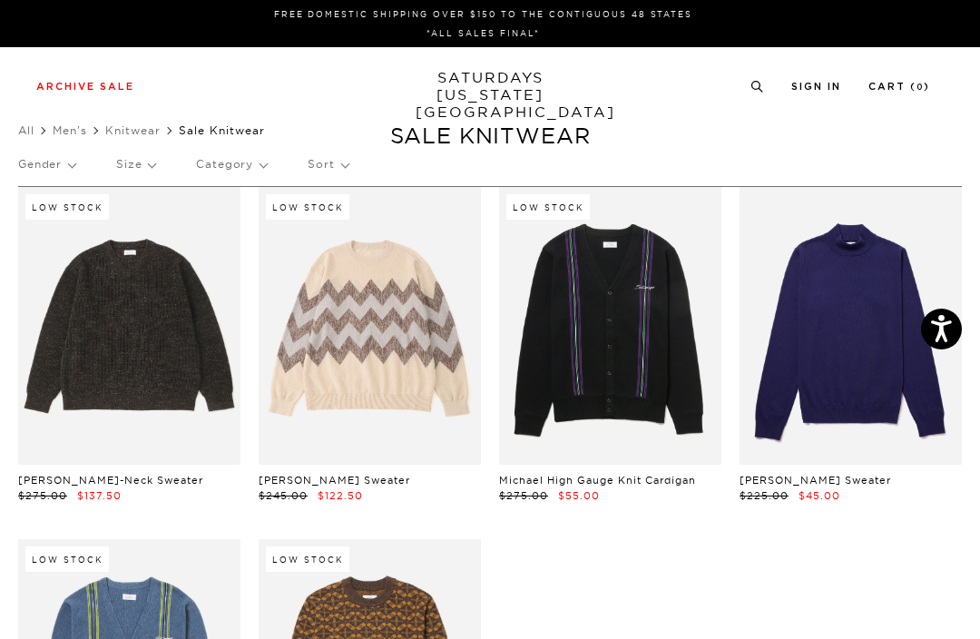
click at [69, 169] on p "Gender" at bounding box center [46, 164] width 57 height 42
click at [460, 226] on link at bounding box center [370, 326] width 222 height 278
click at [41, 130] on li "All" at bounding box center [35, 131] width 34 height 18
click at [30, 133] on link "All" at bounding box center [26, 130] width 16 height 14
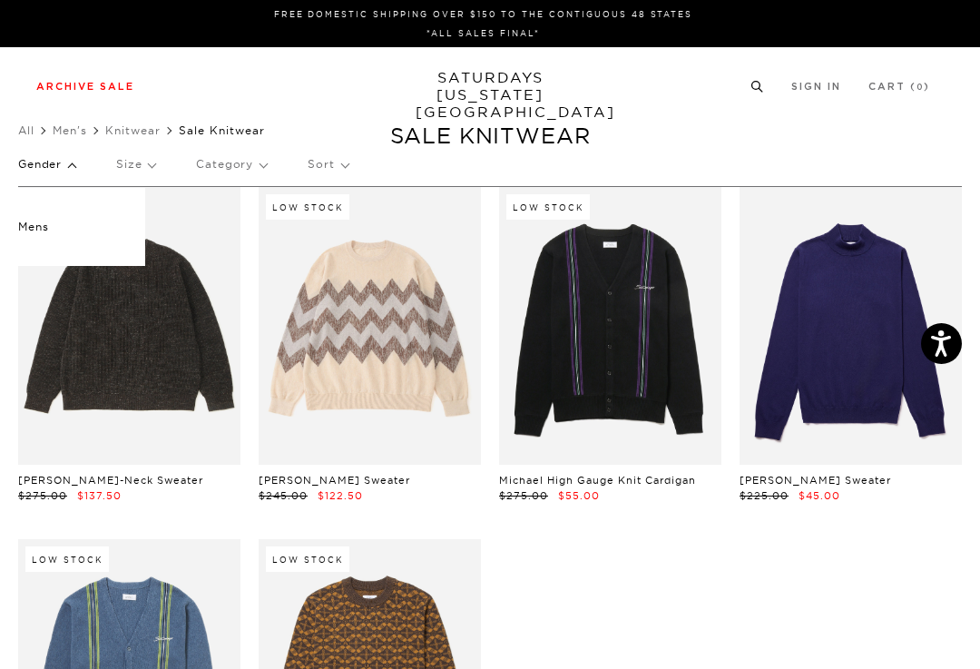
click at [37, 171] on link "Tees" at bounding box center [29, 171] width 23 height 13
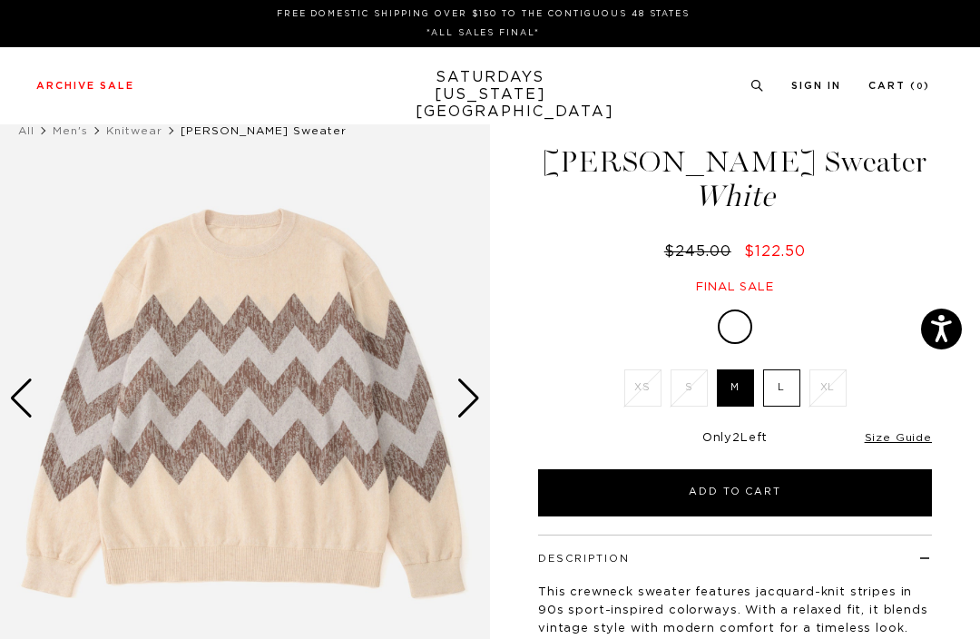
click at [29, 126] on link "All" at bounding box center [26, 130] width 16 height 11
click at [47, 380] on img at bounding box center [245, 398] width 490 height 613
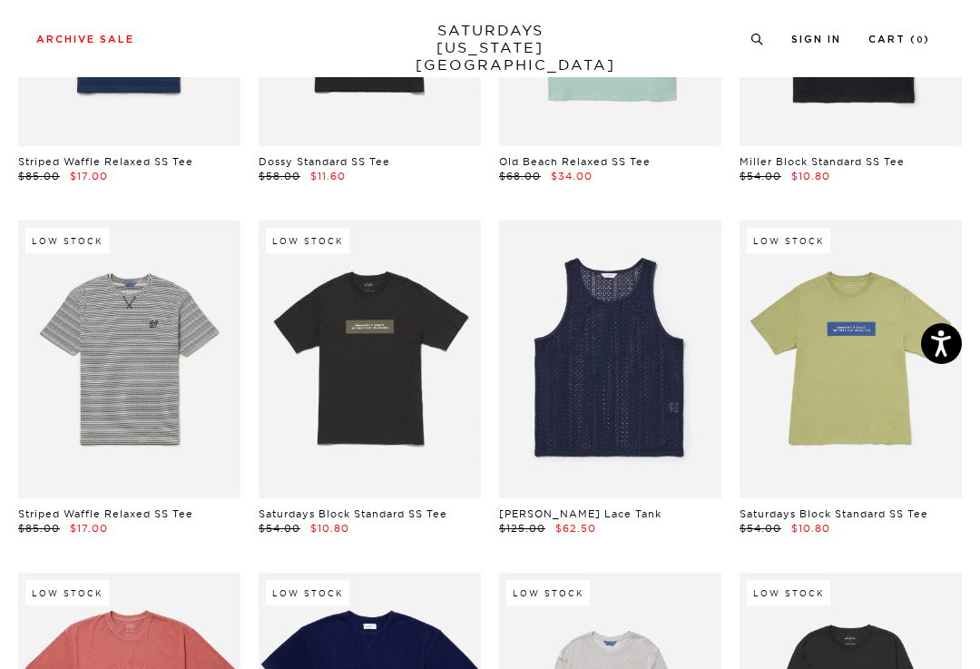
scroll to position [707, 0]
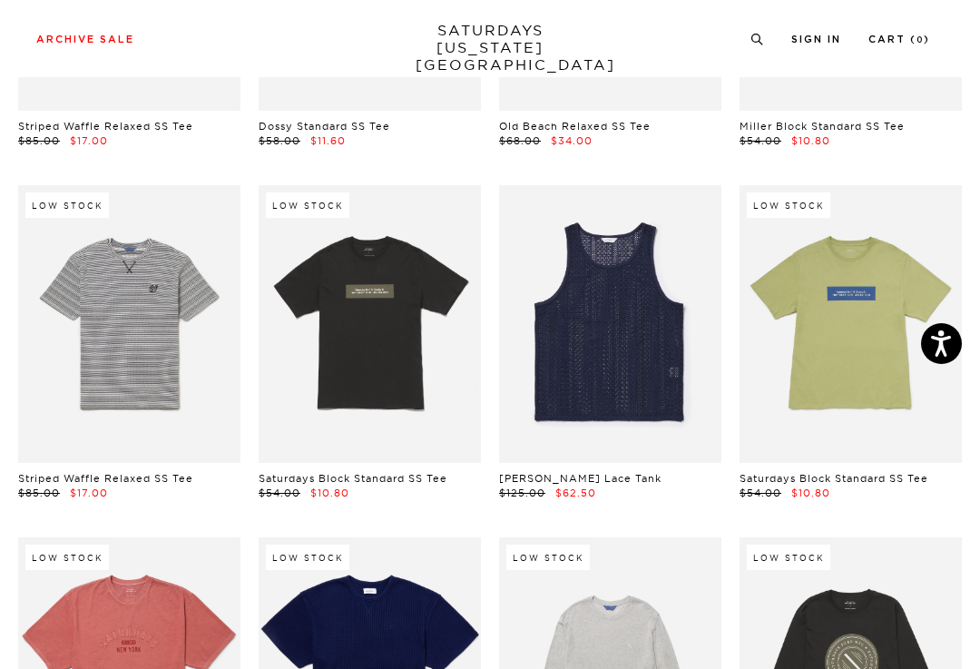
click at [654, 414] on link at bounding box center [610, 324] width 222 height 278
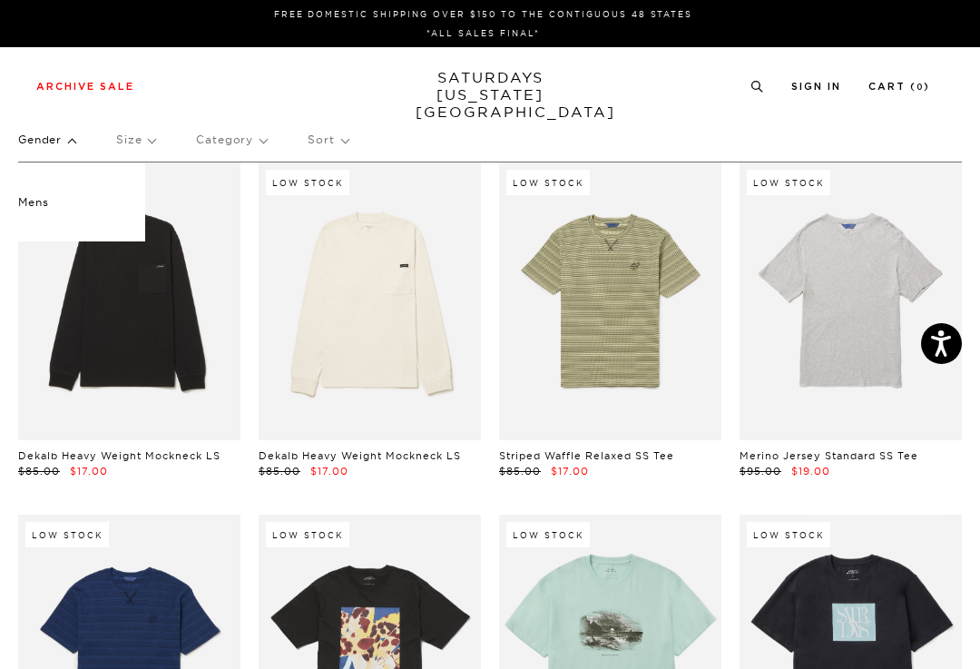
scroll to position [0, 0]
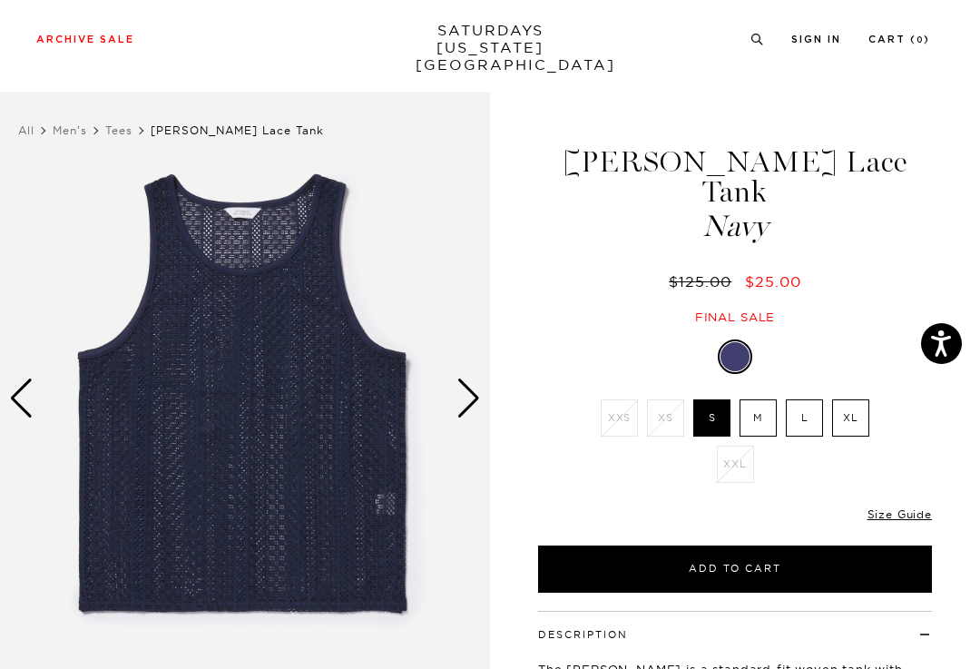
scroll to position [49, 0]
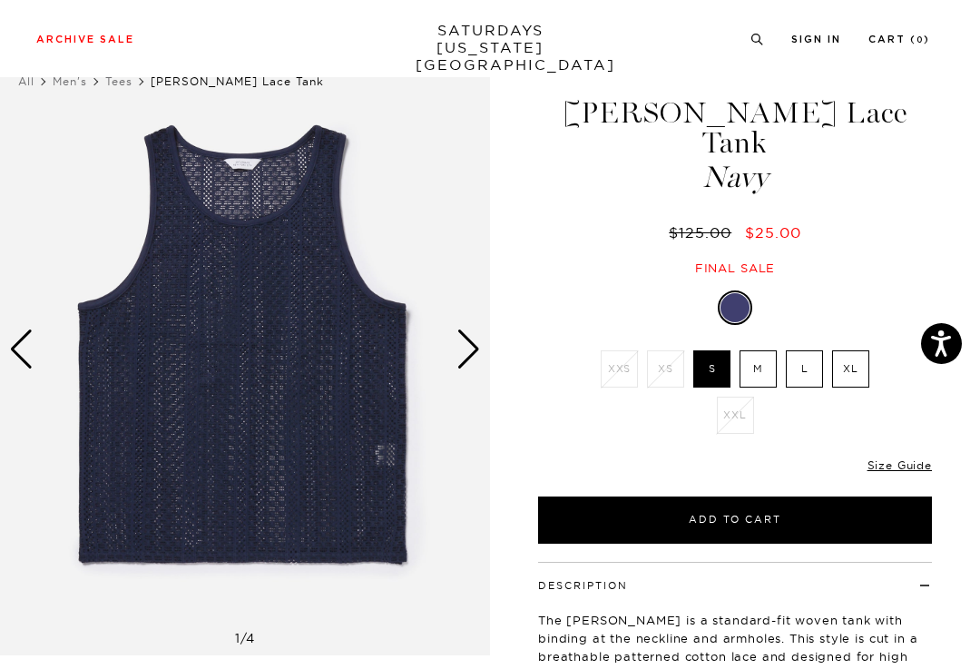
click at [442, 358] on img at bounding box center [245, 349] width 490 height 613
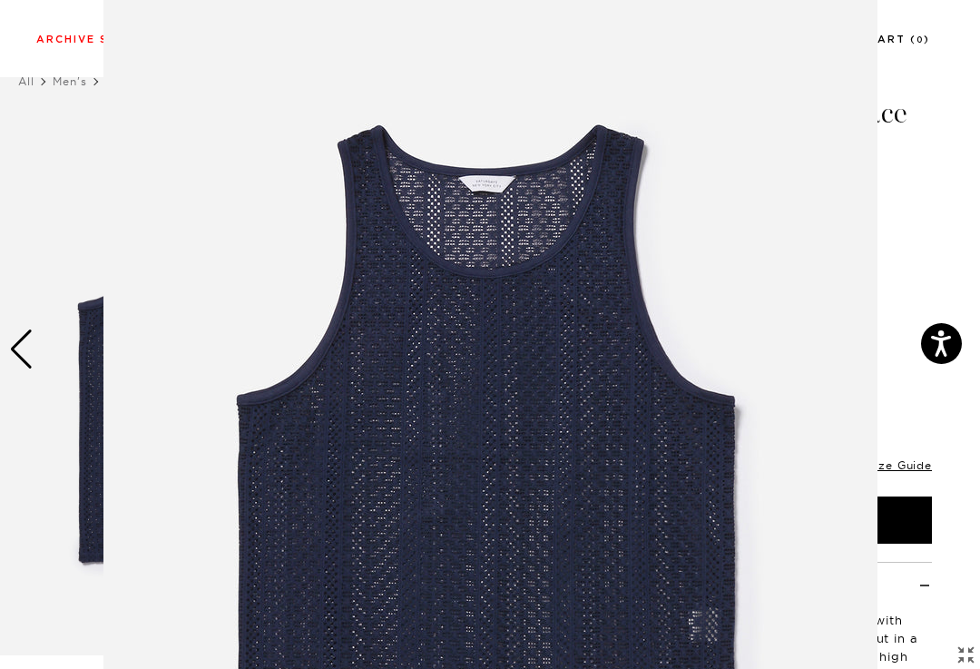
scroll to position [130, 0]
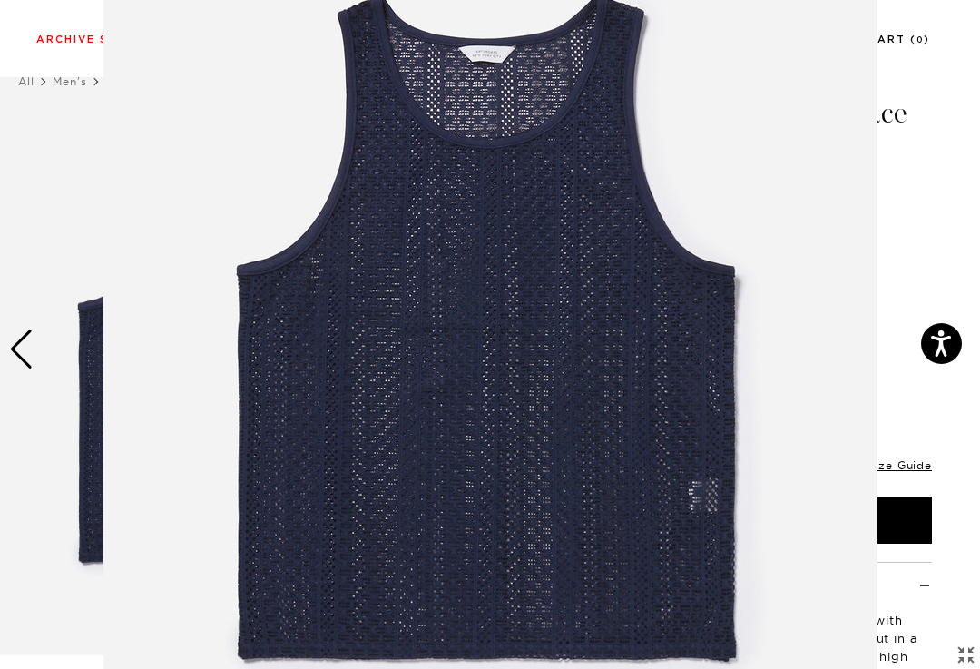
click at [474, 342] on img at bounding box center [490, 334] width 774 height 929
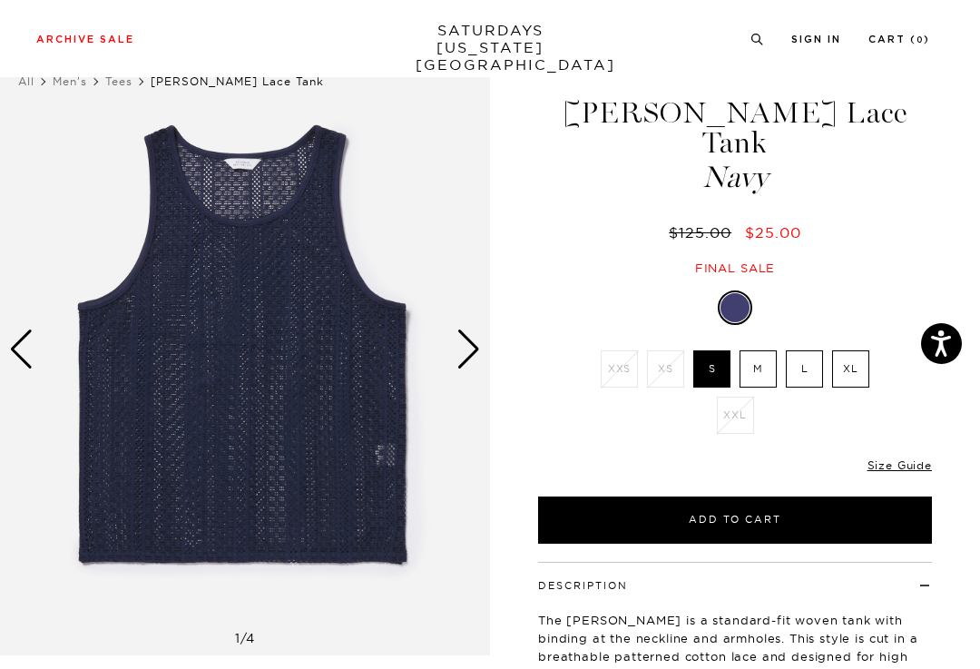
scroll to position [0, 0]
click at [464, 360] on div "Next slide" at bounding box center [469, 349] width 25 height 40
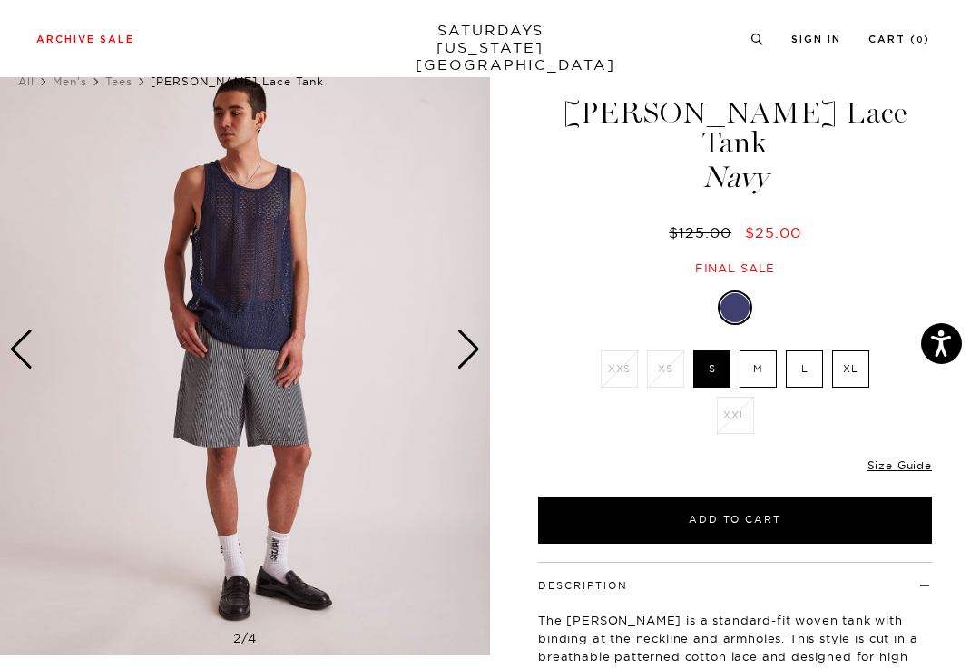
click at [462, 355] on div "Next slide" at bounding box center [469, 349] width 25 height 40
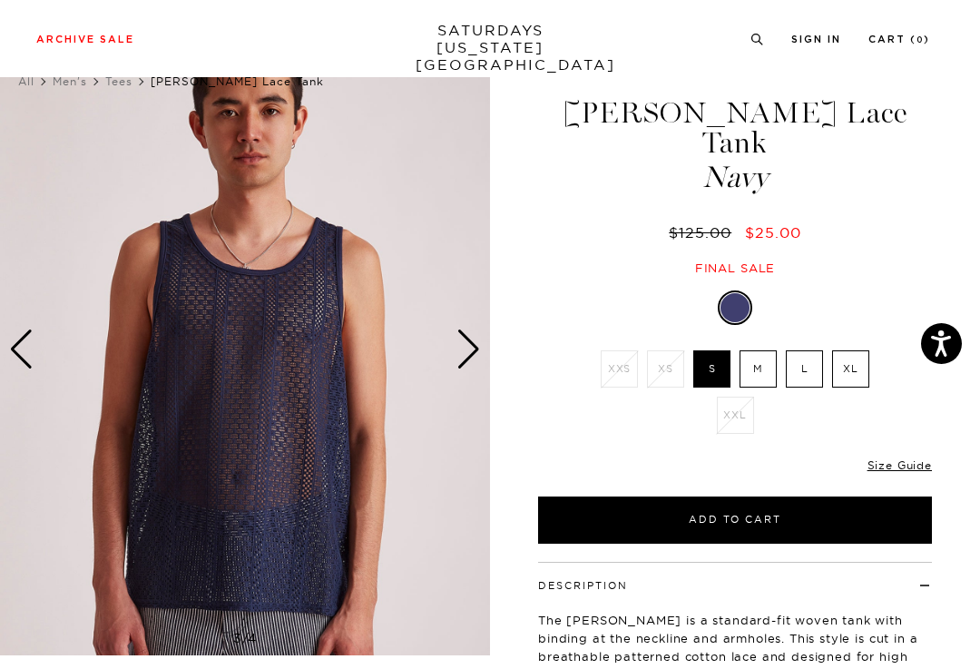
click at [467, 354] on div "Next slide" at bounding box center [469, 349] width 25 height 40
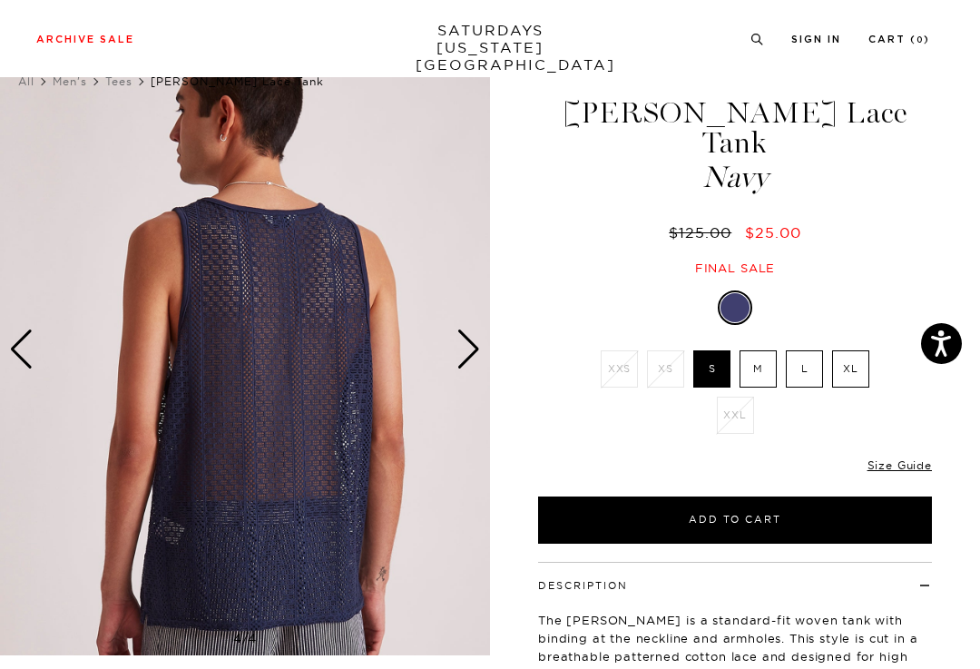
click at [469, 352] on div "Next slide" at bounding box center [469, 349] width 25 height 40
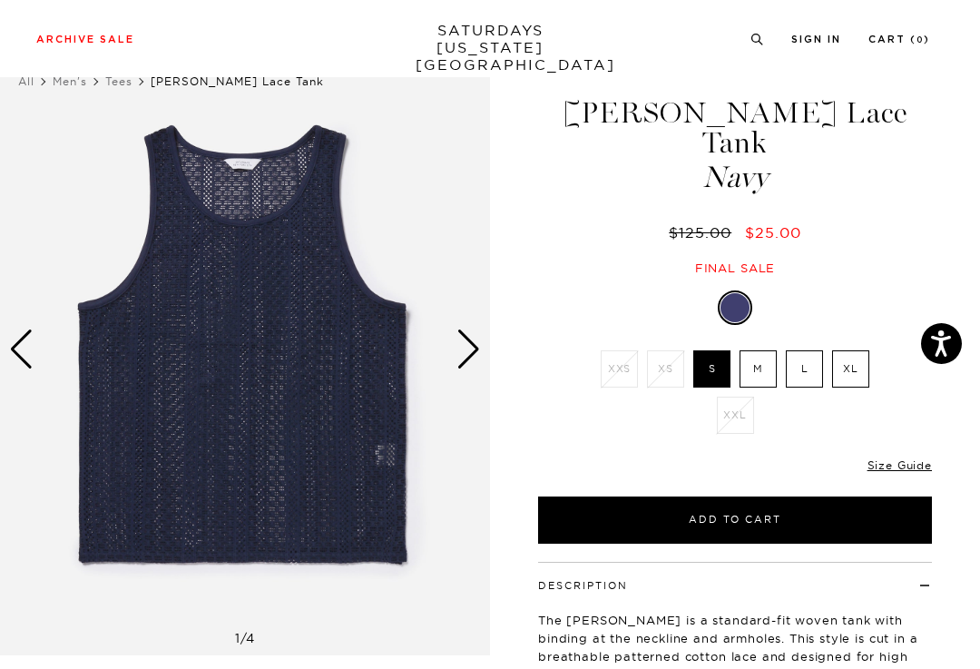
click at [34, 338] on img at bounding box center [245, 349] width 490 height 613
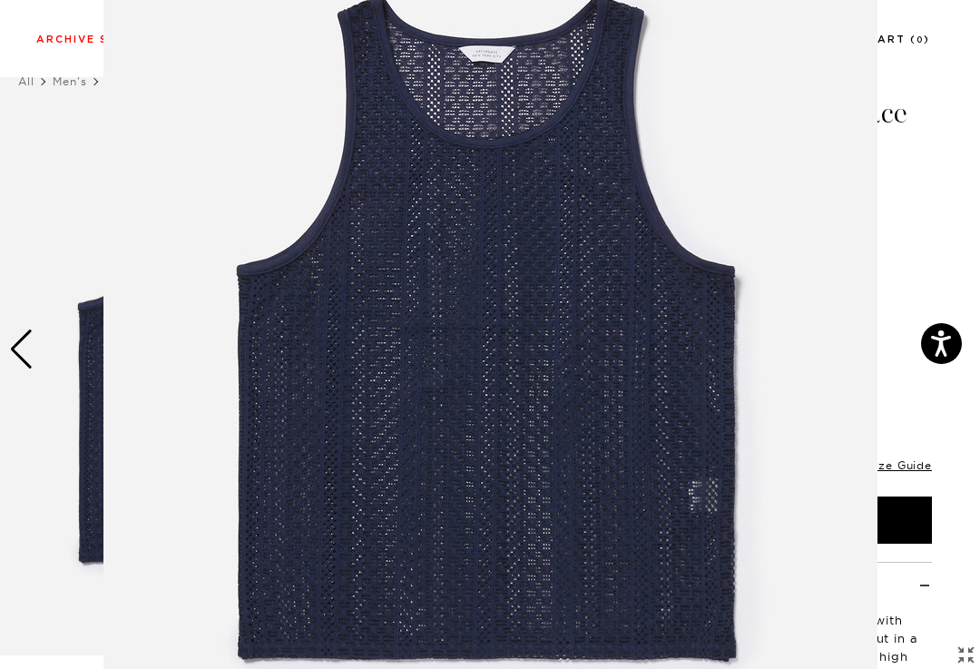
click at [47, 359] on figure at bounding box center [490, 334] width 980 height 669
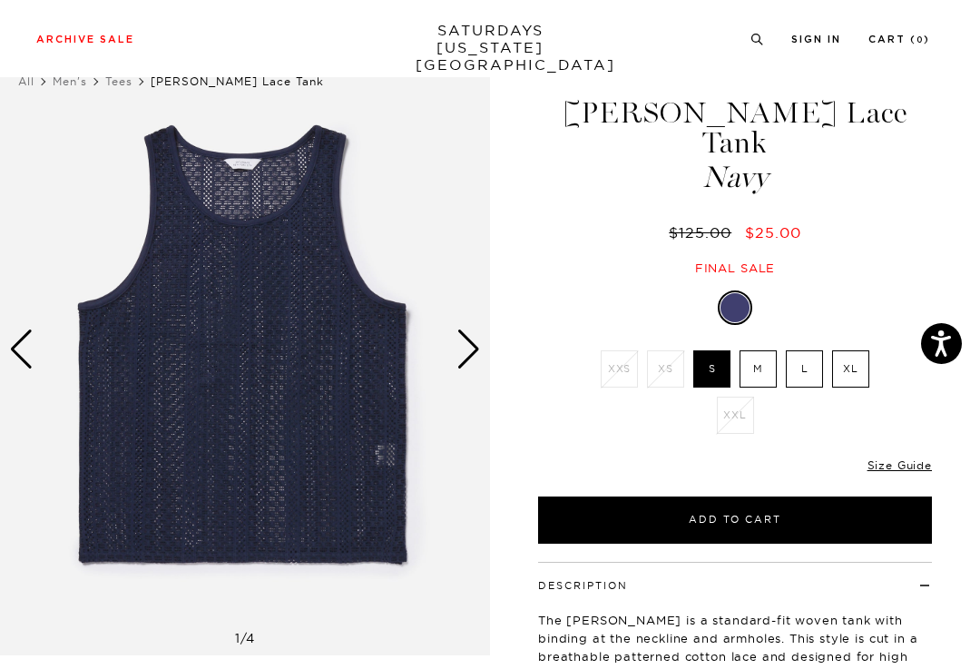
click at [34, 350] on img at bounding box center [245, 349] width 490 height 613
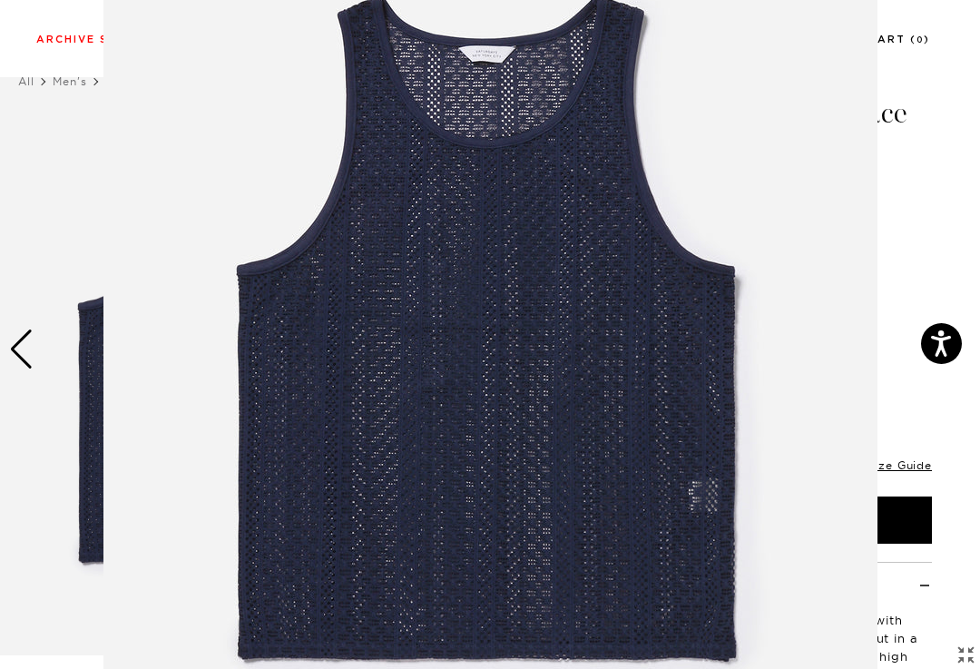
click at [32, 354] on figure at bounding box center [490, 334] width 980 height 669
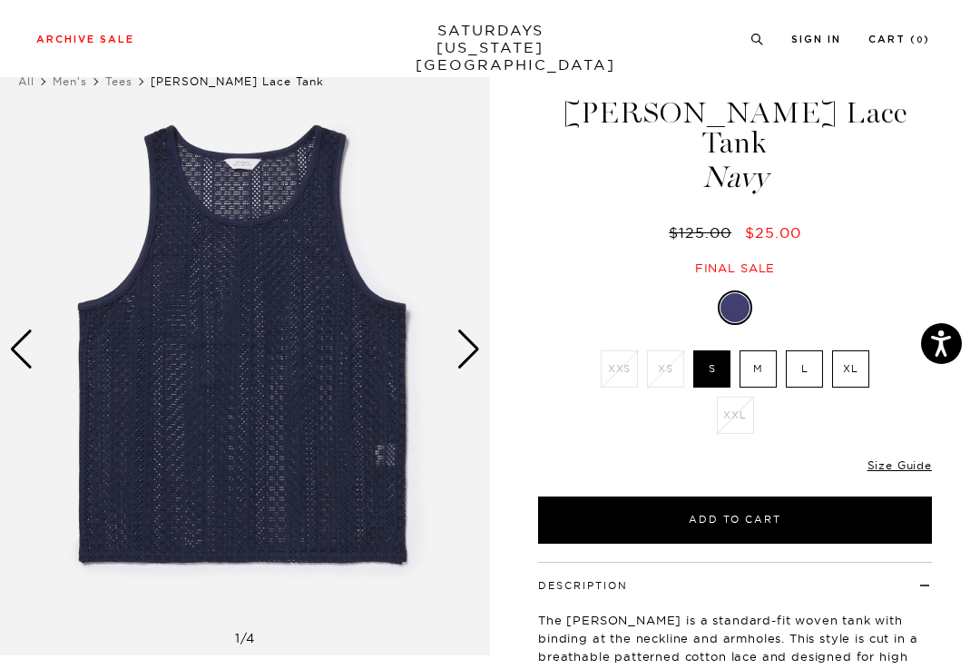
click at [35, 347] on img at bounding box center [245, 349] width 490 height 613
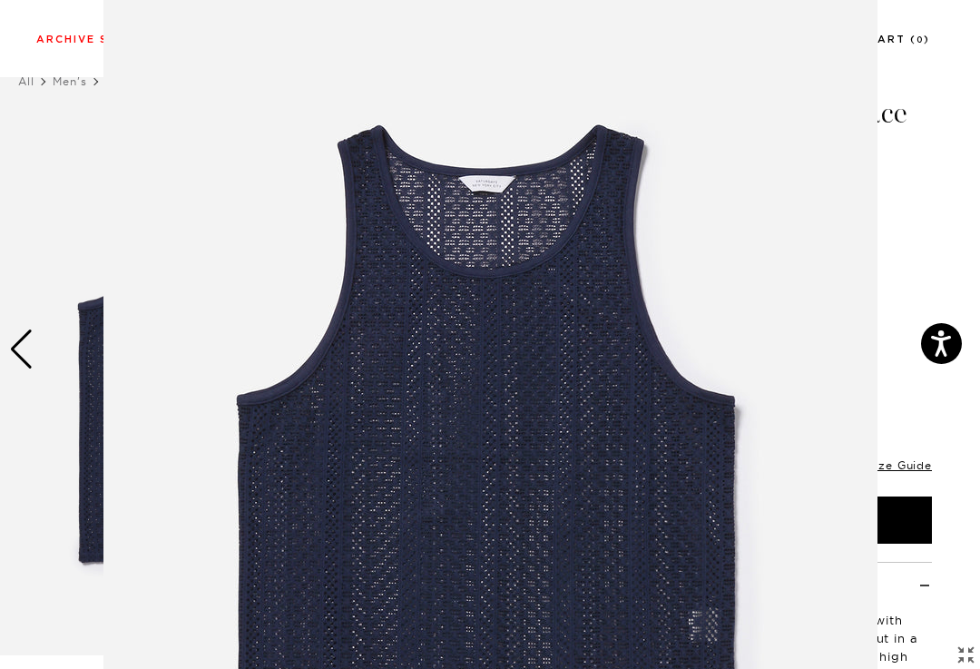
scroll to position [130, 0]
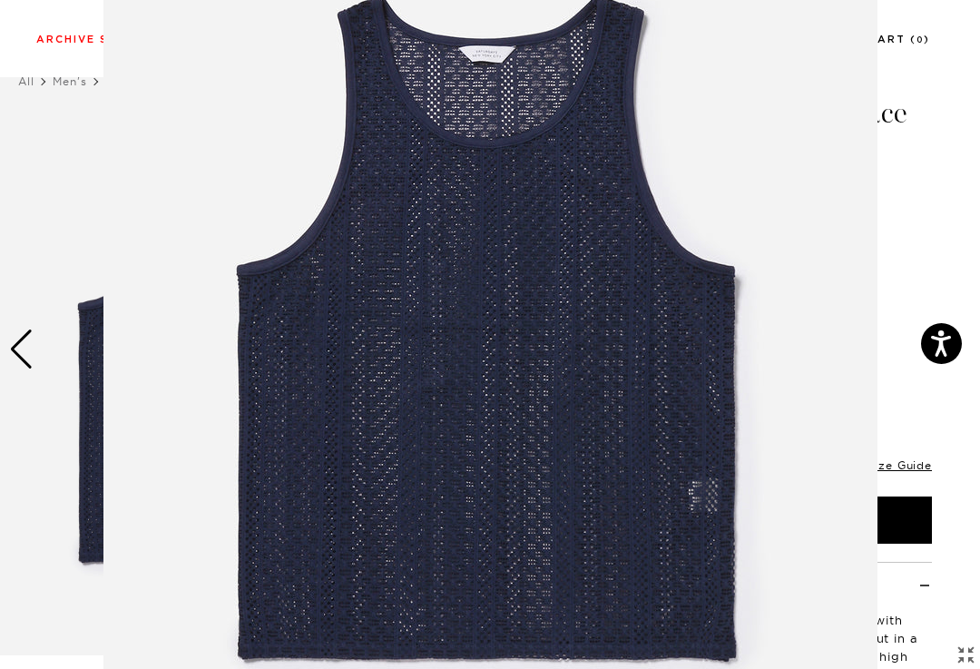
click at [25, 352] on figure at bounding box center [490, 334] width 980 height 669
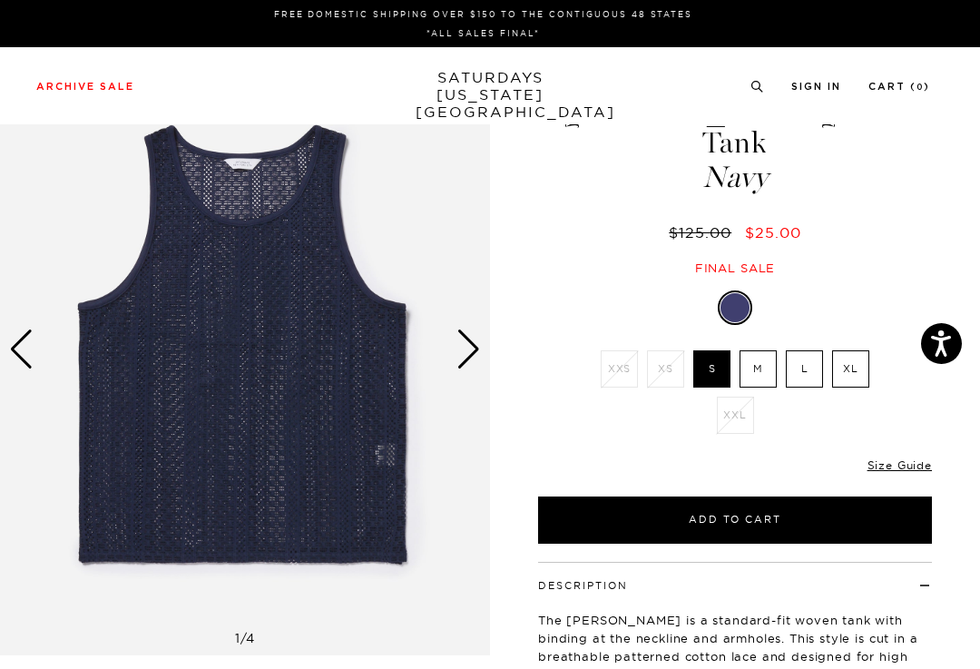
scroll to position [0, 0]
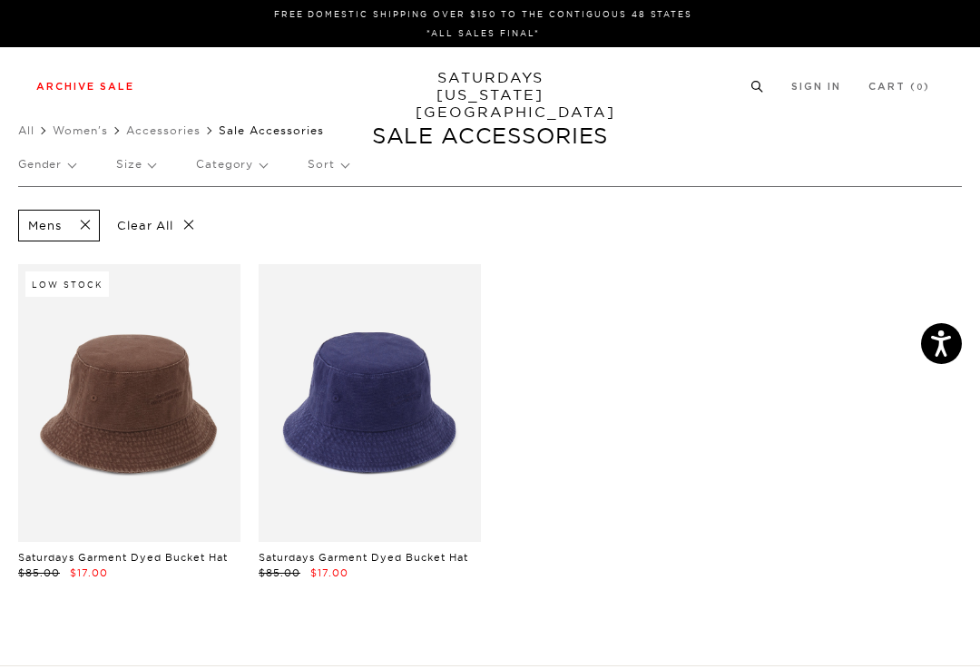
click at [44, 197] on link "Shirts" at bounding box center [31, 193] width 27 height 13
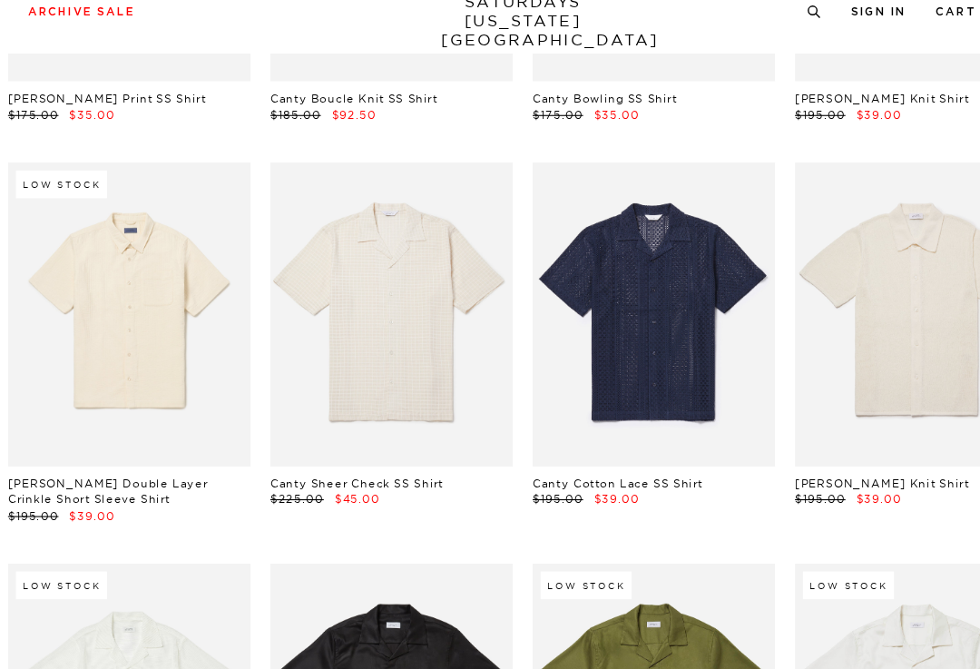
scroll to position [1085, 0]
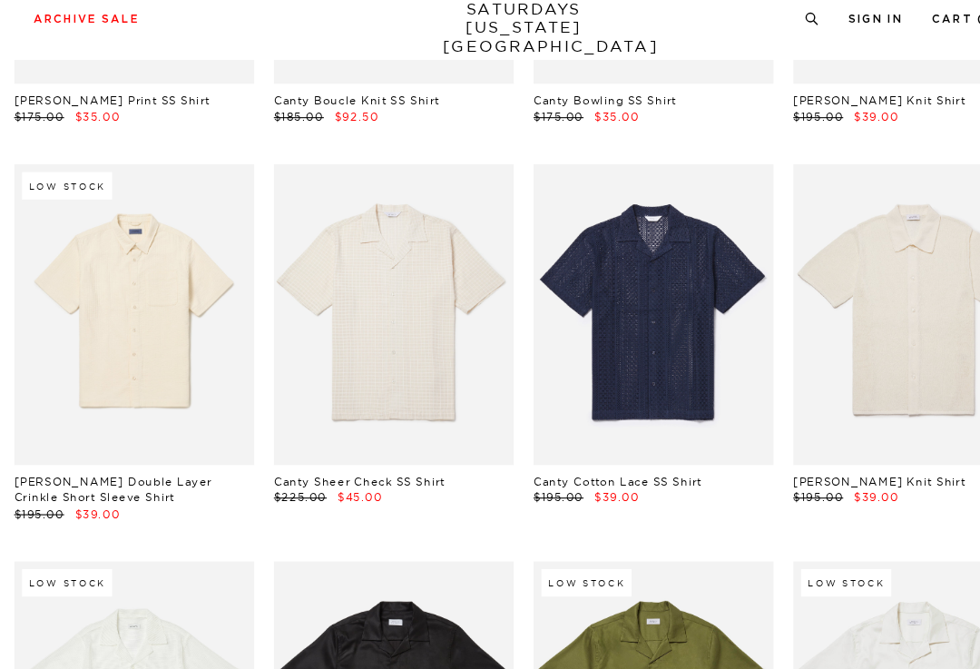
click at [376, 319] on link at bounding box center [370, 313] width 222 height 278
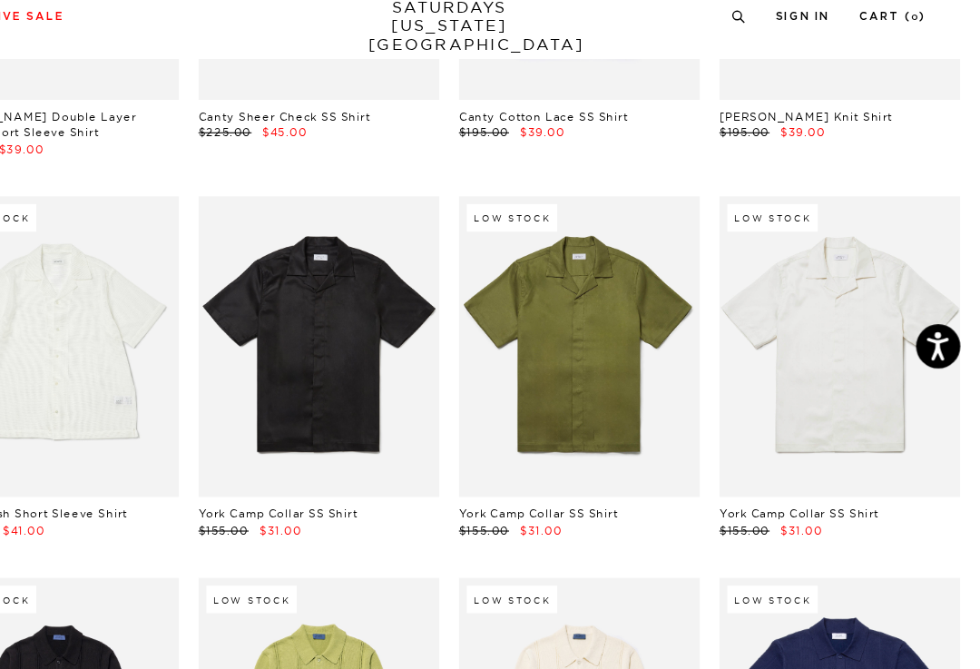
scroll to position [1459, 0]
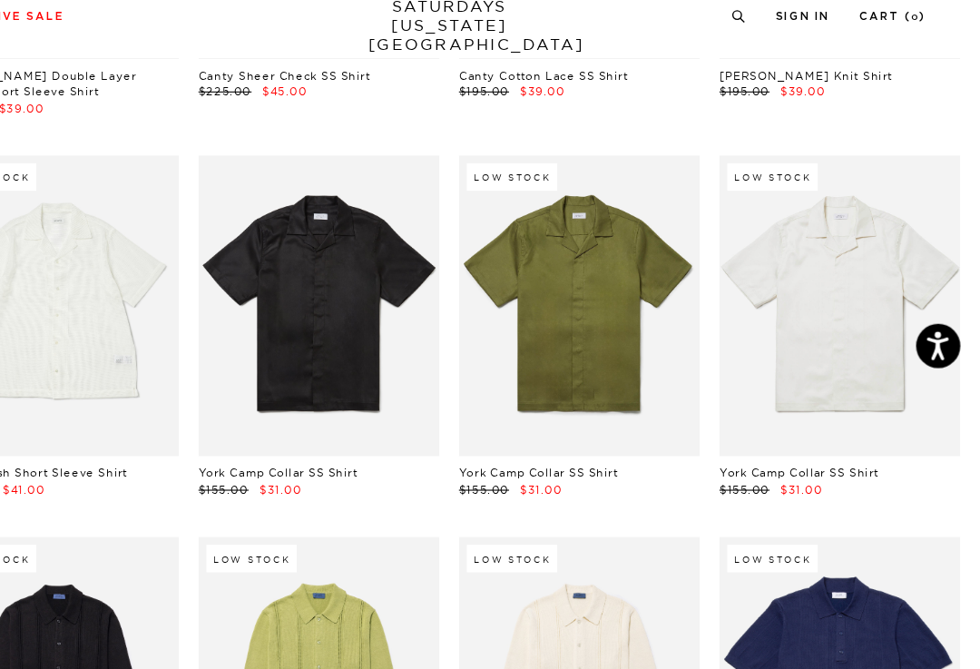
click at [581, 454] on h5 "York Camp Collar SS Shirt" at bounding box center [610, 461] width 222 height 15
click at [539, 355] on link at bounding box center [610, 307] width 222 height 278
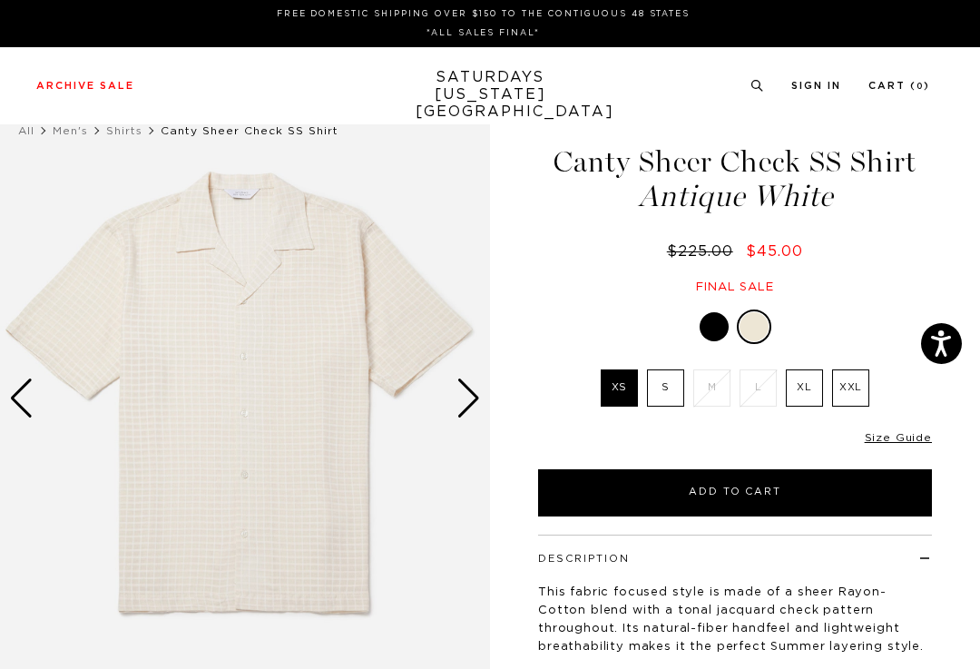
click at [311, 354] on img at bounding box center [245, 398] width 490 height 613
click at [323, 379] on img at bounding box center [245, 398] width 490 height 613
click at [661, 383] on label "S" at bounding box center [665, 387] width 37 height 37
click at [0, 0] on input "S" at bounding box center [0, 0] width 0 height 0
click at [338, 412] on img at bounding box center [245, 398] width 490 height 613
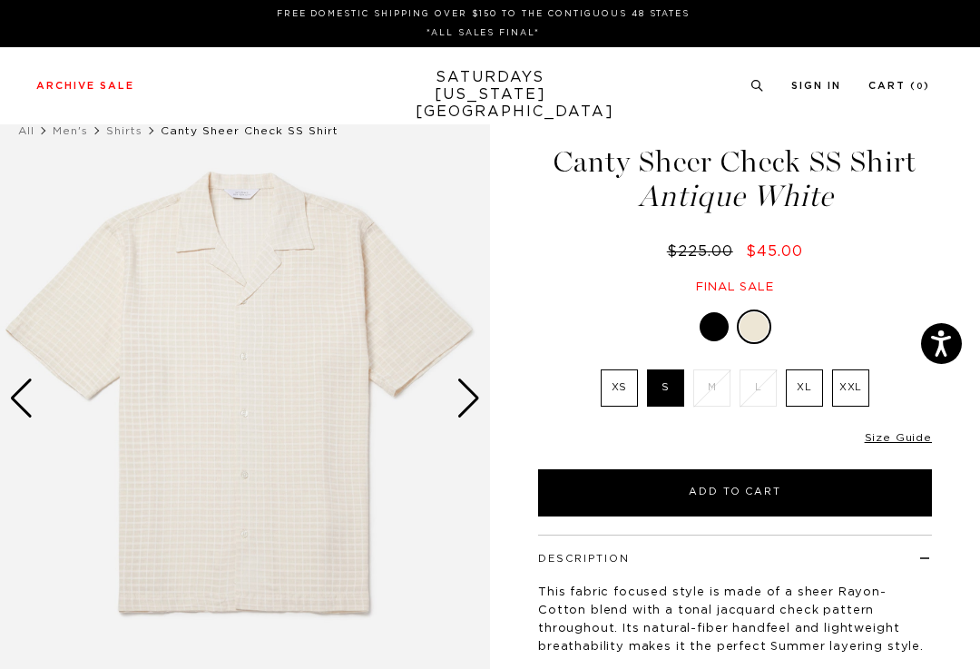
click at [334, 434] on img at bounding box center [245, 398] width 490 height 613
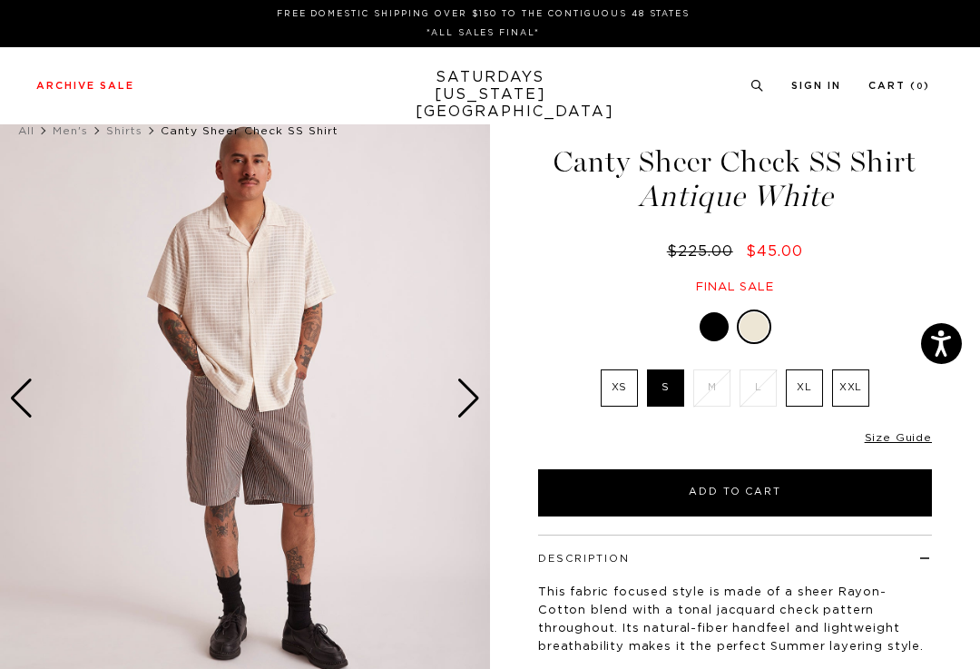
click at [472, 380] on div "Next slide" at bounding box center [469, 398] width 25 height 40
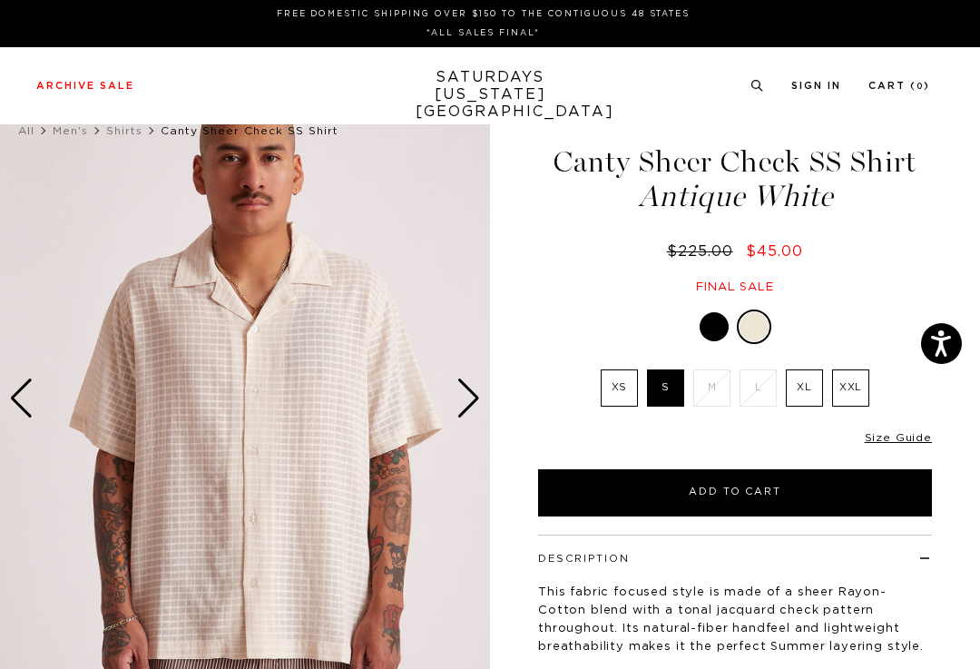
click at [471, 412] on div "Next slide" at bounding box center [469, 398] width 25 height 40
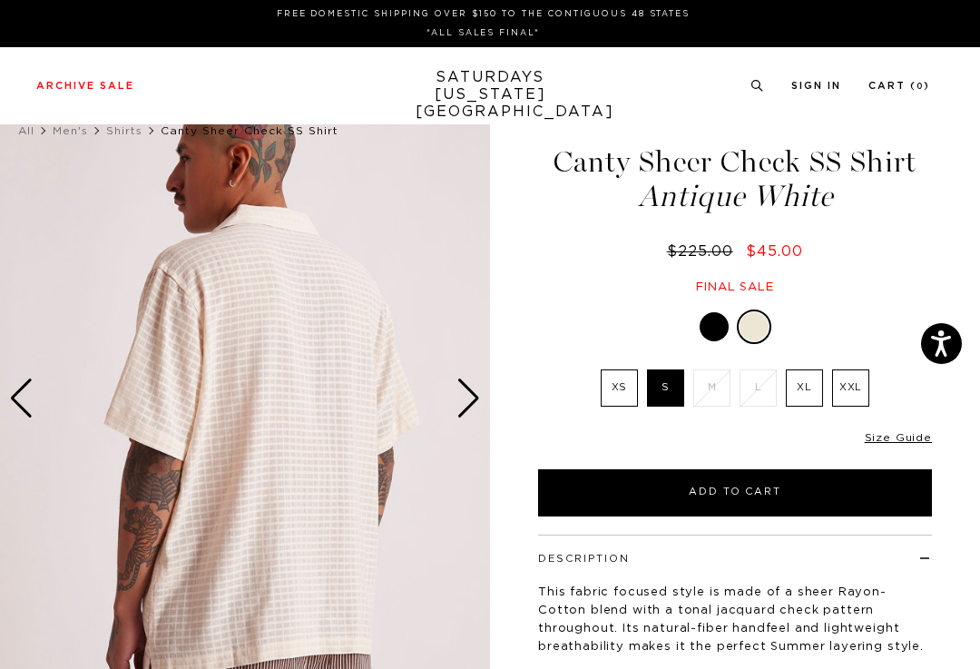
click at [468, 402] on div "Next slide" at bounding box center [469, 398] width 25 height 40
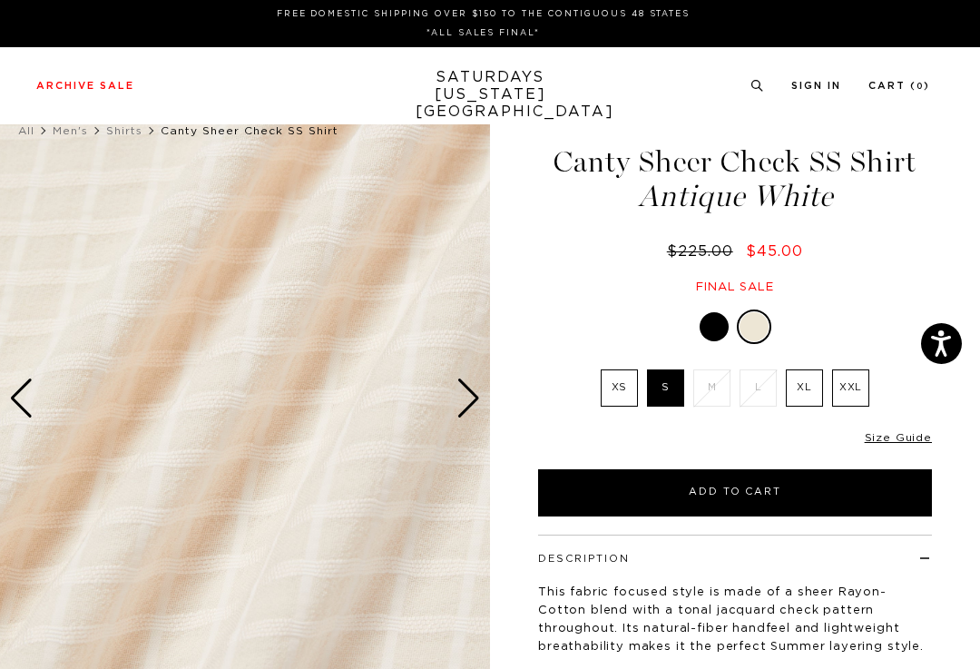
click at [46, 408] on img at bounding box center [245, 398] width 490 height 613
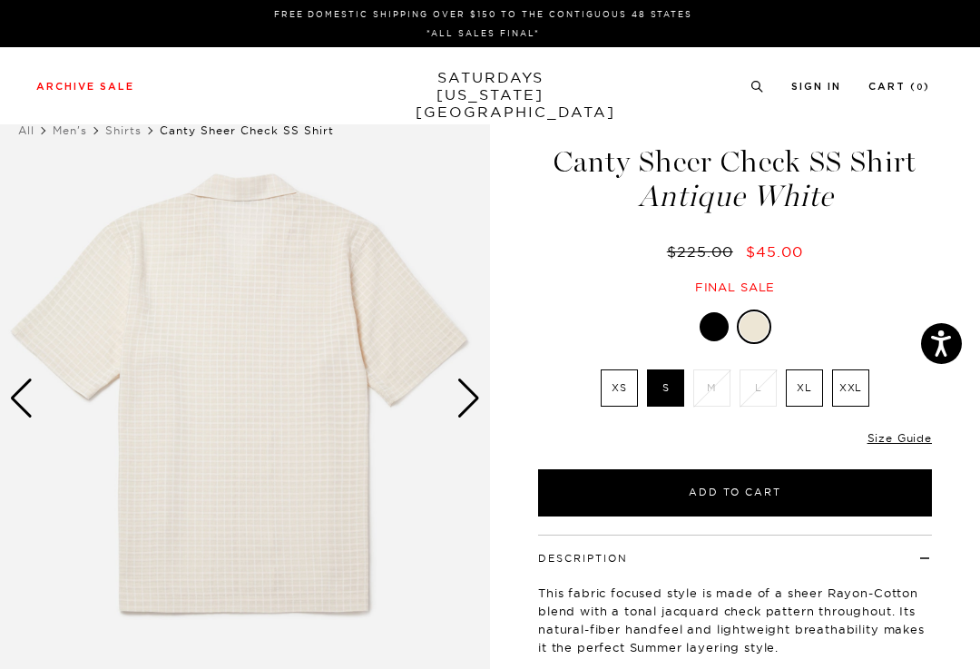
click at [34, 396] on img at bounding box center [245, 398] width 490 height 613
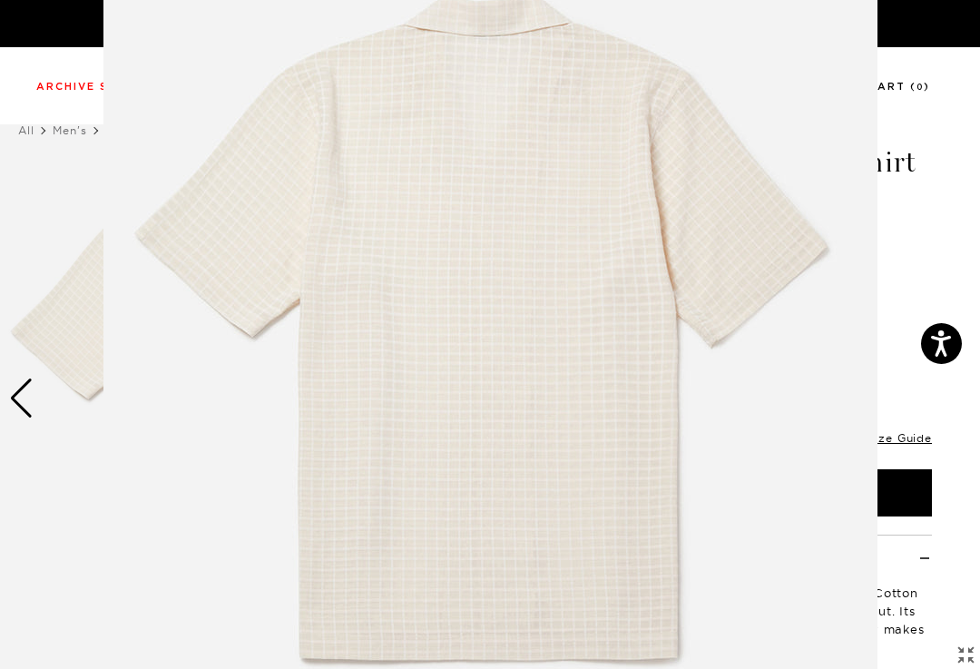
click at [22, 410] on figure at bounding box center [490, 334] width 980 height 669
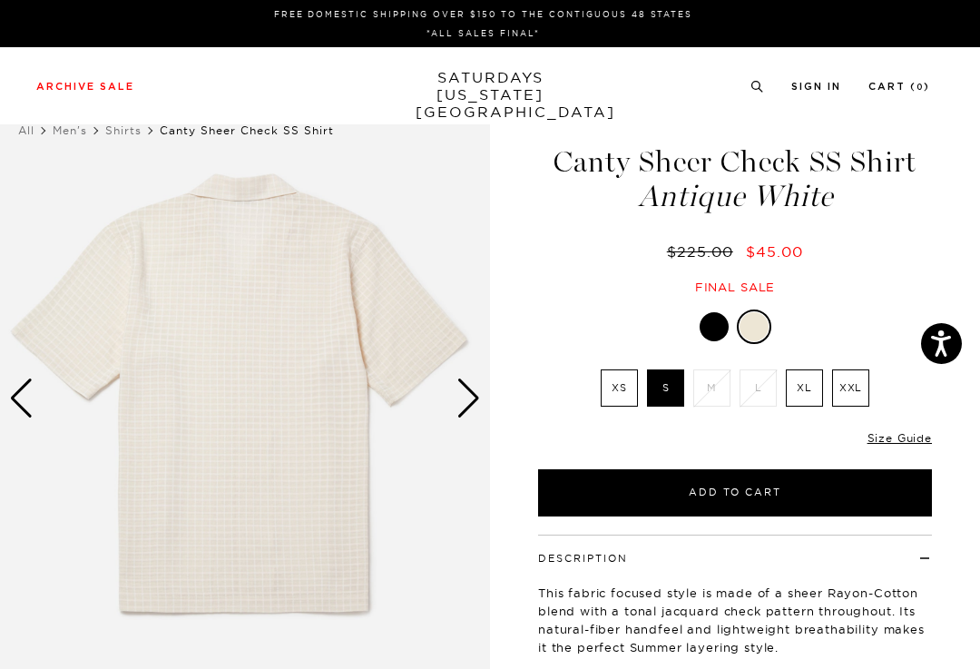
scroll to position [0, 0]
click at [39, 397] on img at bounding box center [245, 398] width 490 height 613
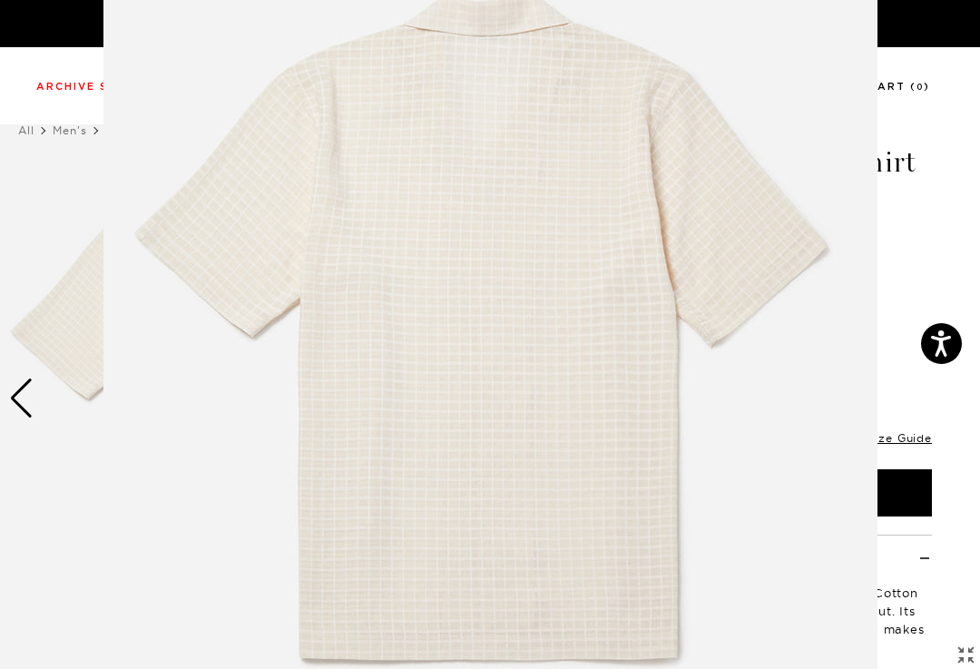
click at [27, 407] on figure at bounding box center [490, 334] width 980 height 669
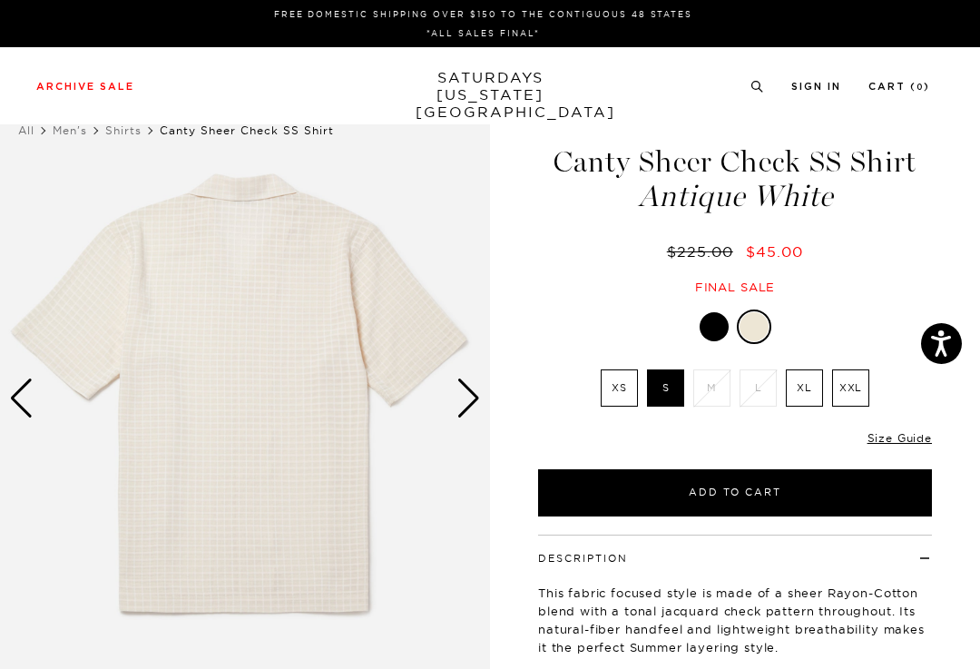
click at [27, 410] on div "Previous slide" at bounding box center [21, 398] width 25 height 40
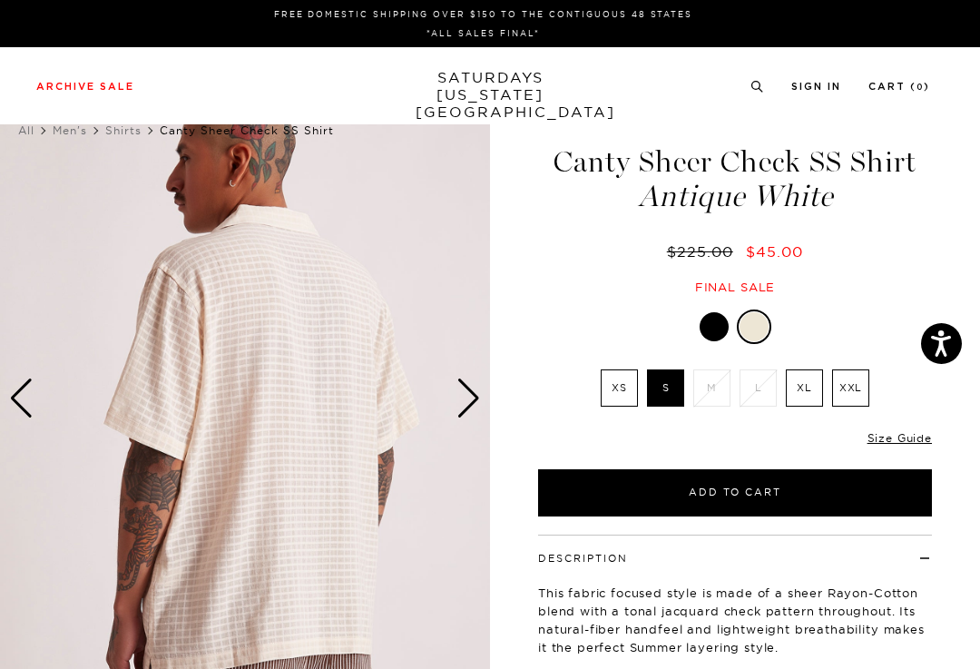
click at [36, 396] on img at bounding box center [245, 398] width 490 height 613
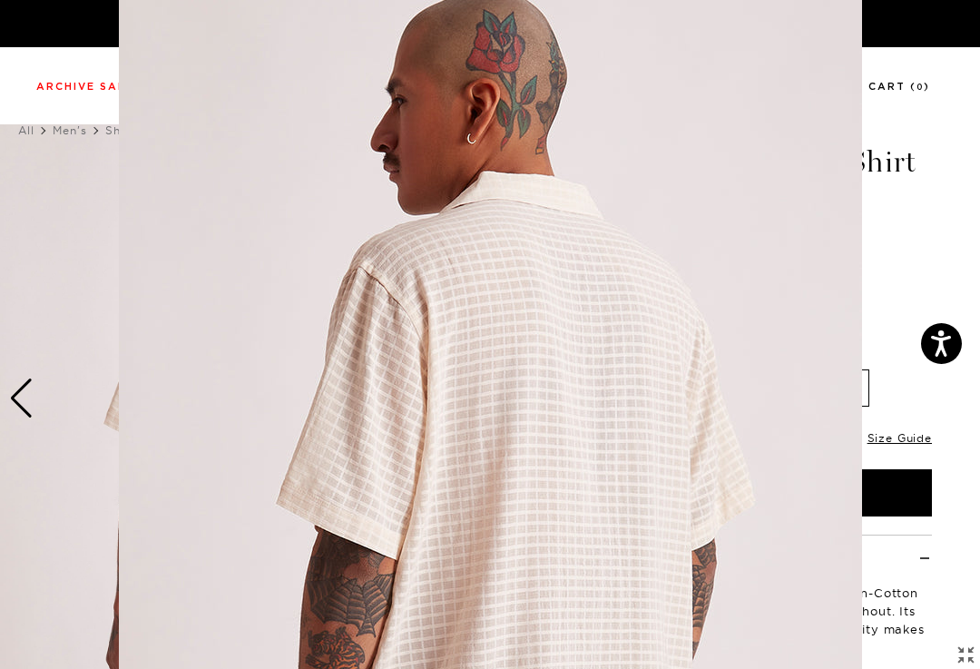
scroll to position [130, 0]
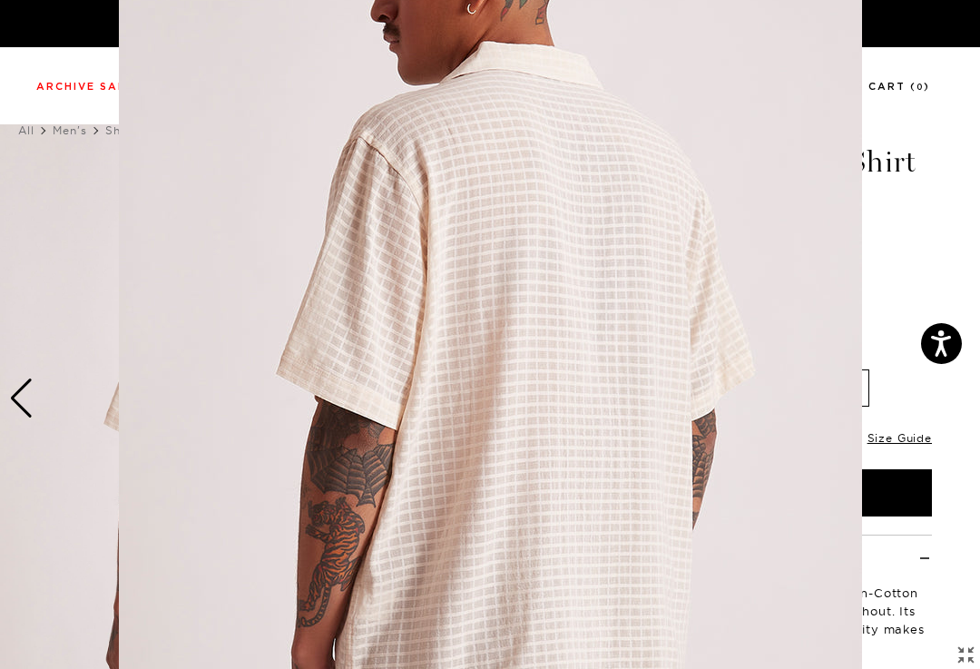
click at [30, 403] on figure at bounding box center [490, 334] width 980 height 669
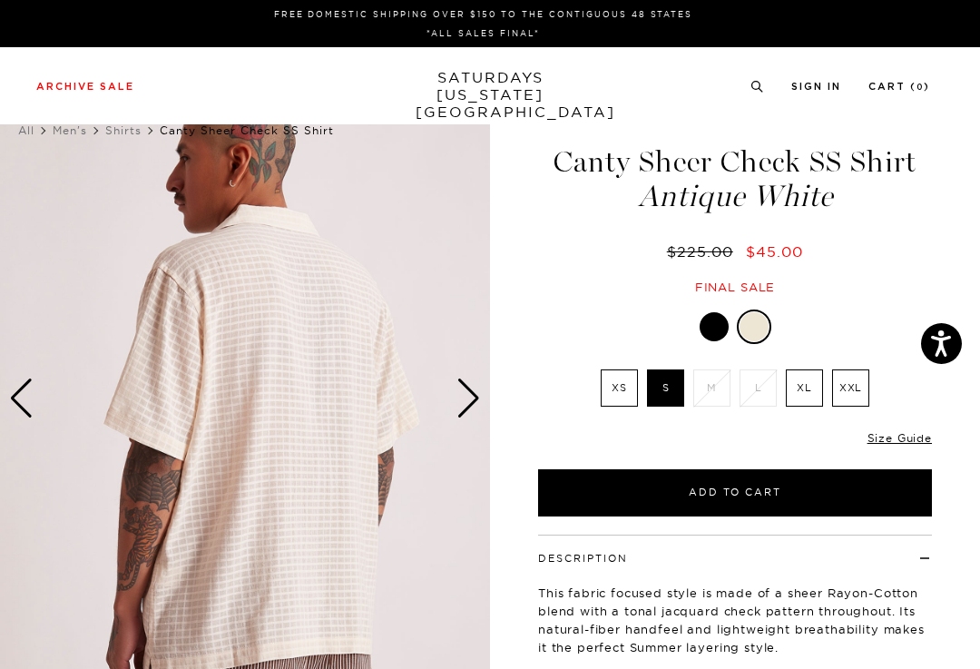
click at [26, 423] on img at bounding box center [245, 398] width 490 height 613
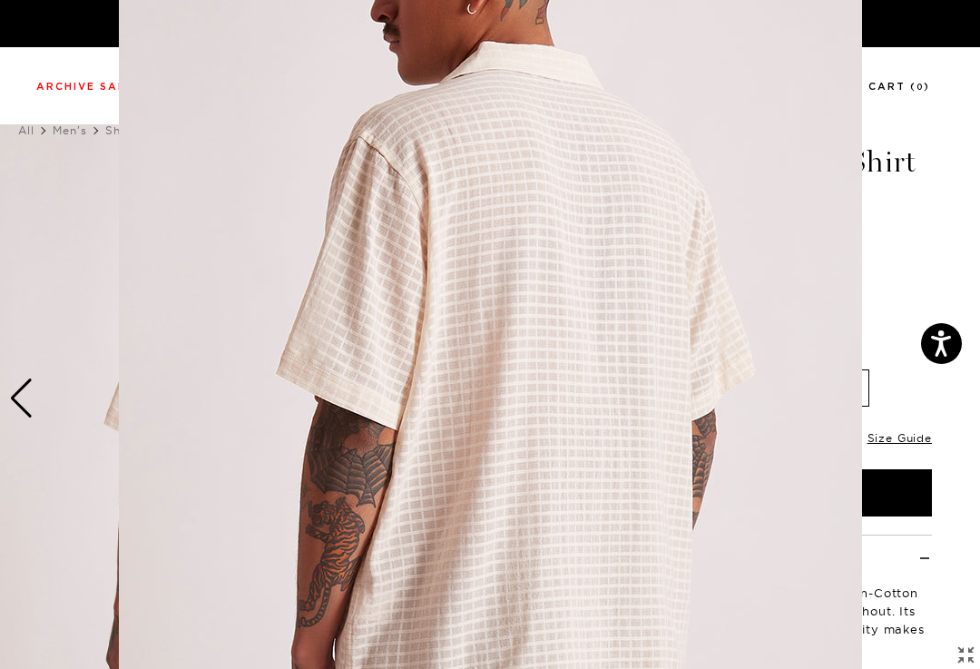
scroll to position [132, 0]
click at [36, 403] on figure at bounding box center [490, 334] width 980 height 669
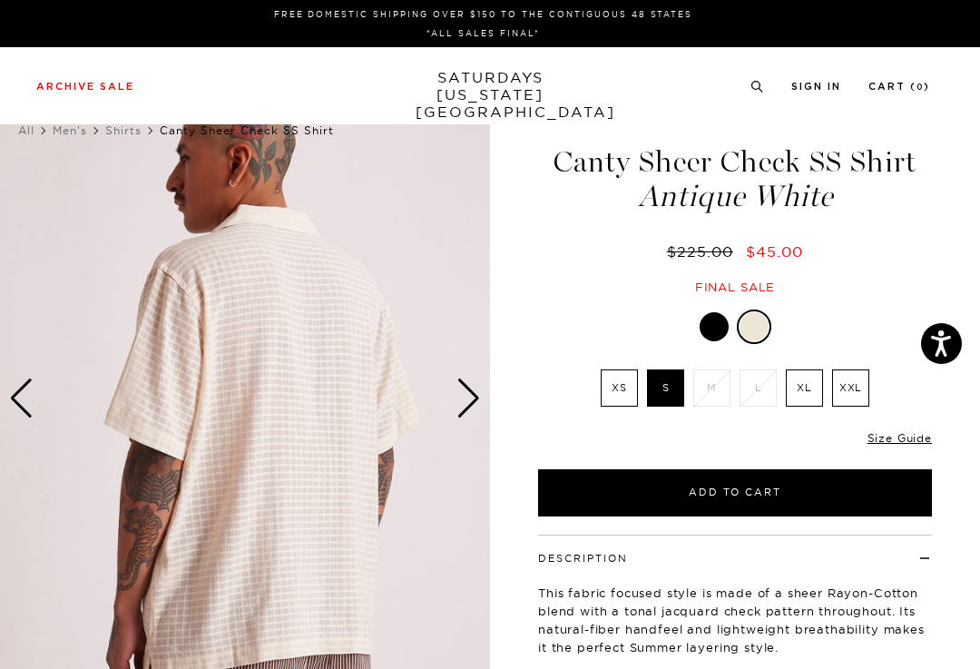
scroll to position [0, 0]
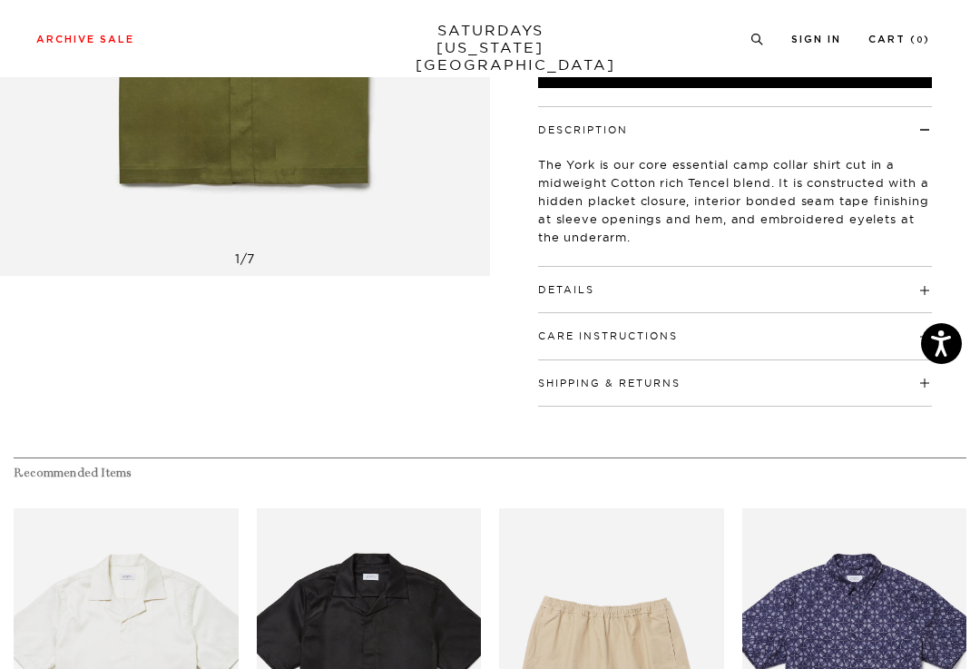
scroll to position [431, 0]
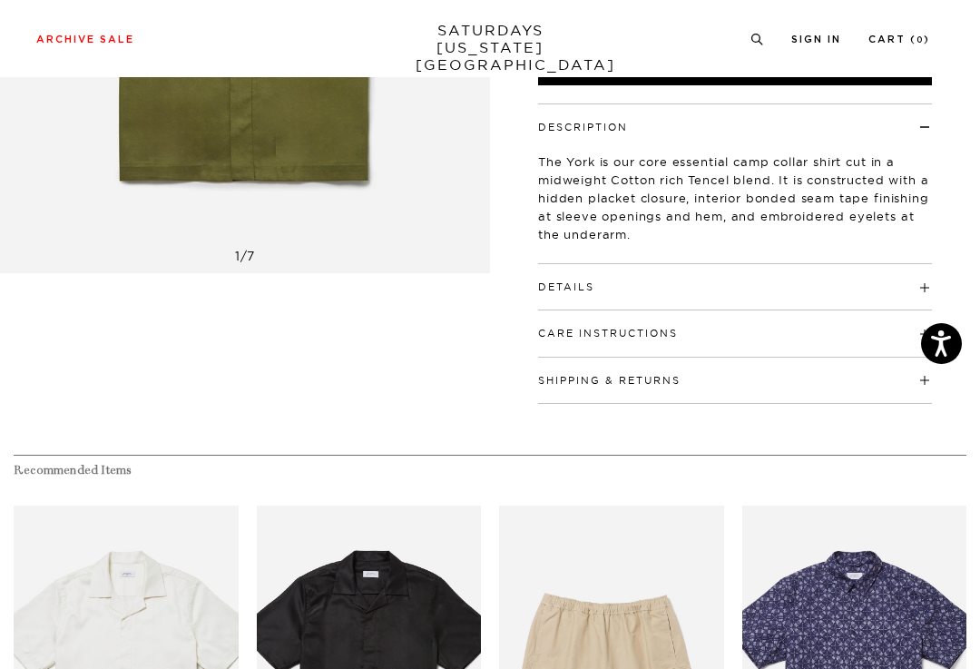
click at [923, 289] on h4 "Details" at bounding box center [735, 279] width 394 height 30
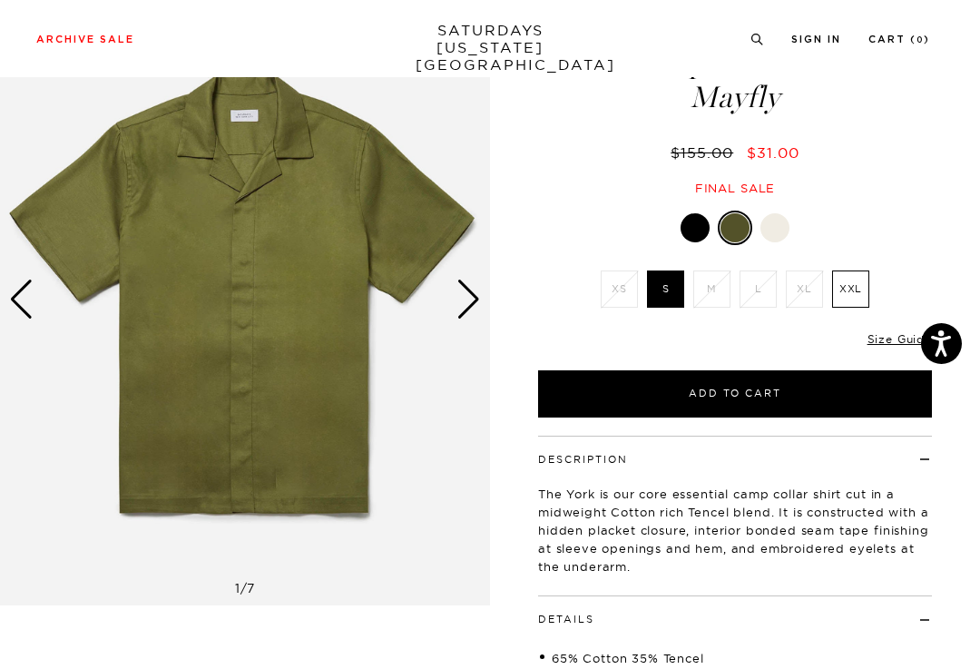
scroll to position [98, 0]
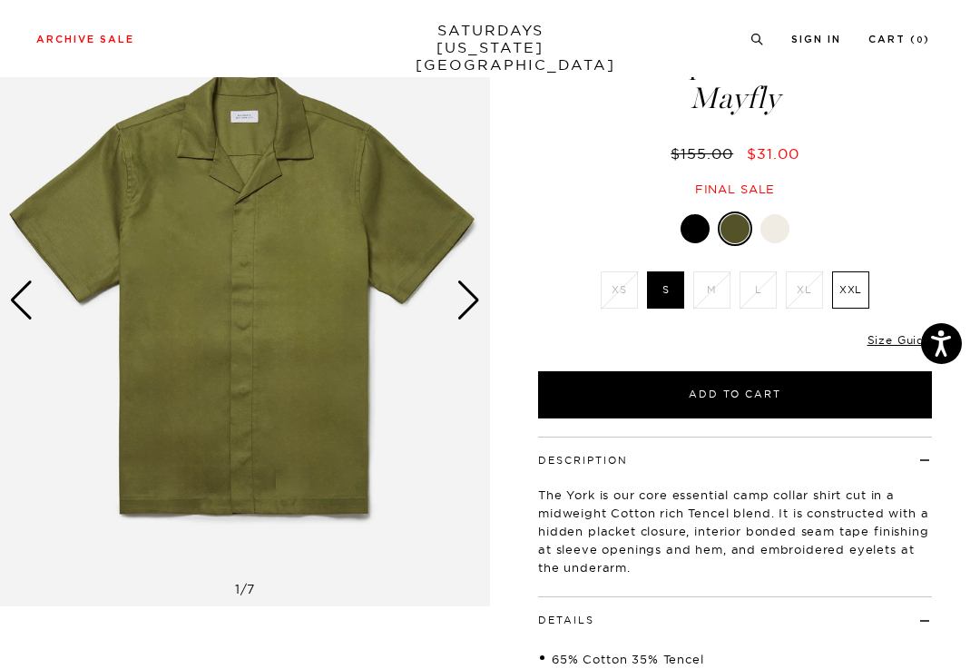
click at [782, 224] on div at bounding box center [775, 228] width 29 height 29
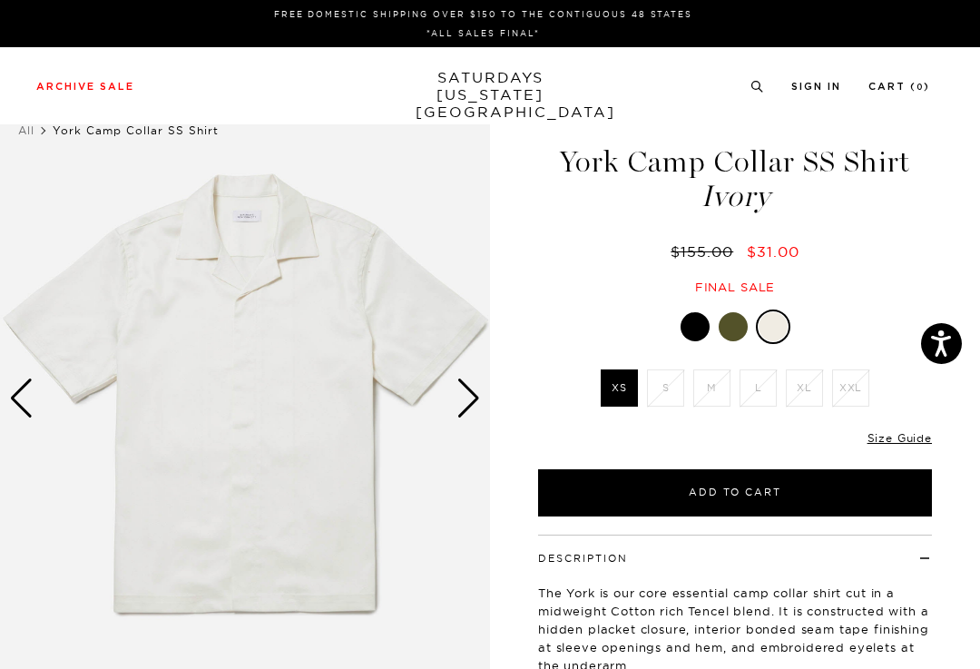
click at [693, 331] on div at bounding box center [695, 326] width 29 height 29
click at [742, 328] on div at bounding box center [733, 326] width 29 height 29
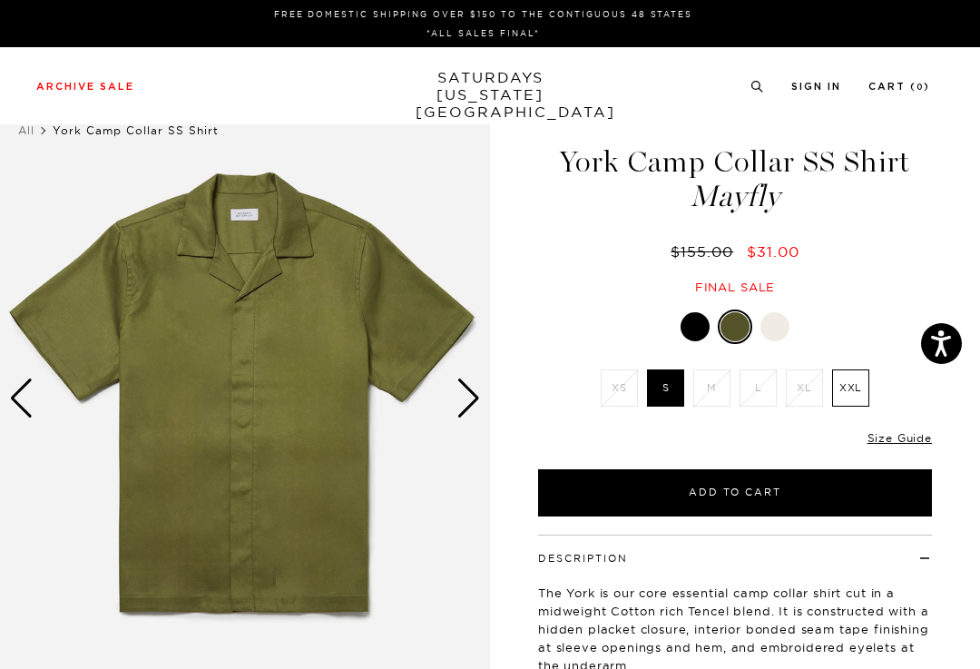
click at [460, 394] on div "Next slide" at bounding box center [469, 398] width 25 height 40
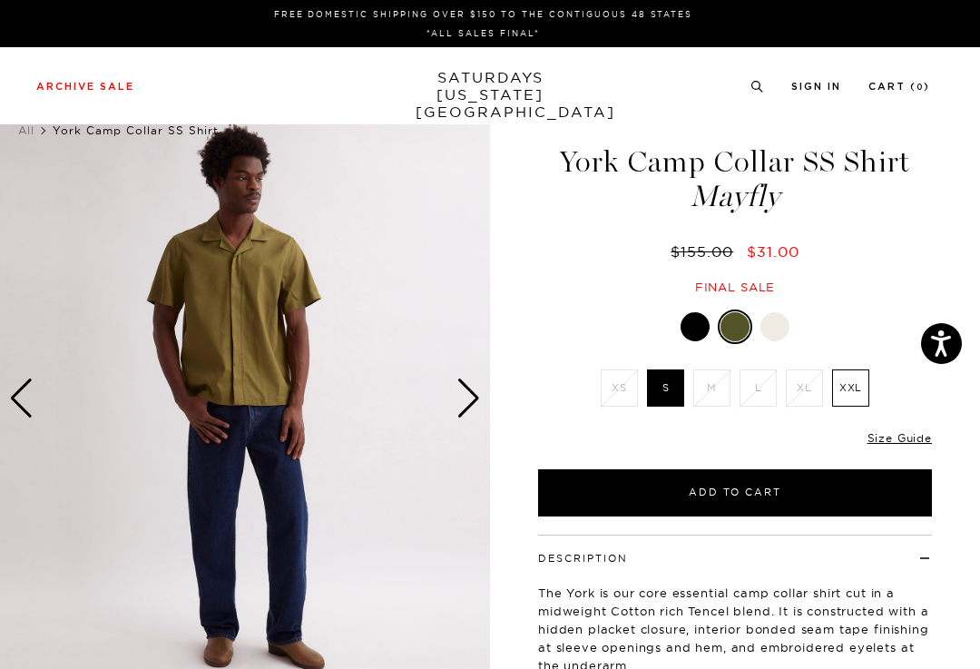
click at [474, 405] on div "Next slide" at bounding box center [469, 398] width 25 height 40
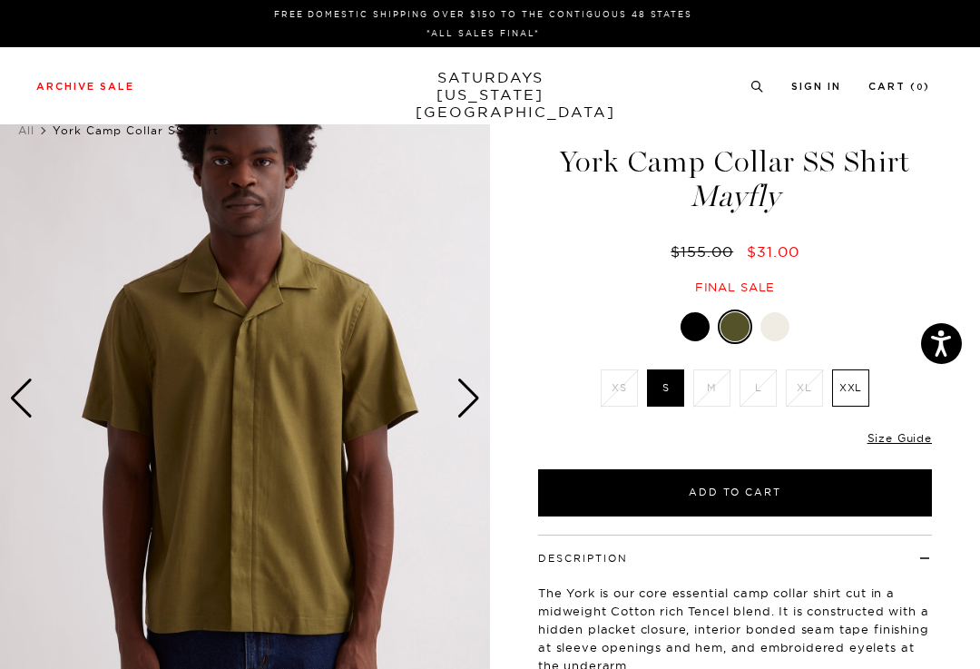
click at [470, 406] on div "Next slide" at bounding box center [469, 398] width 25 height 40
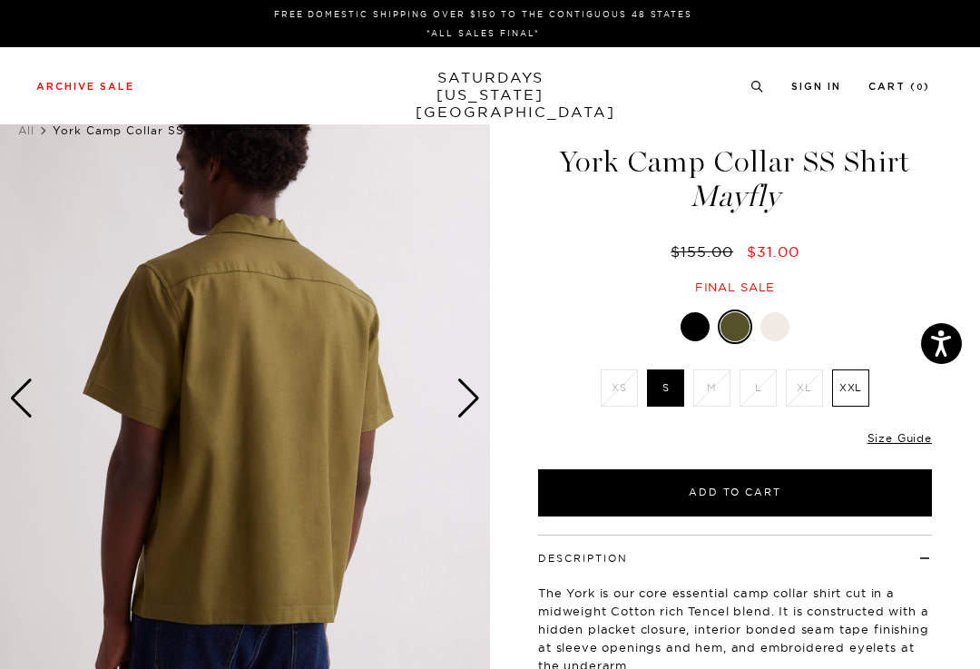
click at [472, 404] on div "Next slide" at bounding box center [469, 398] width 25 height 40
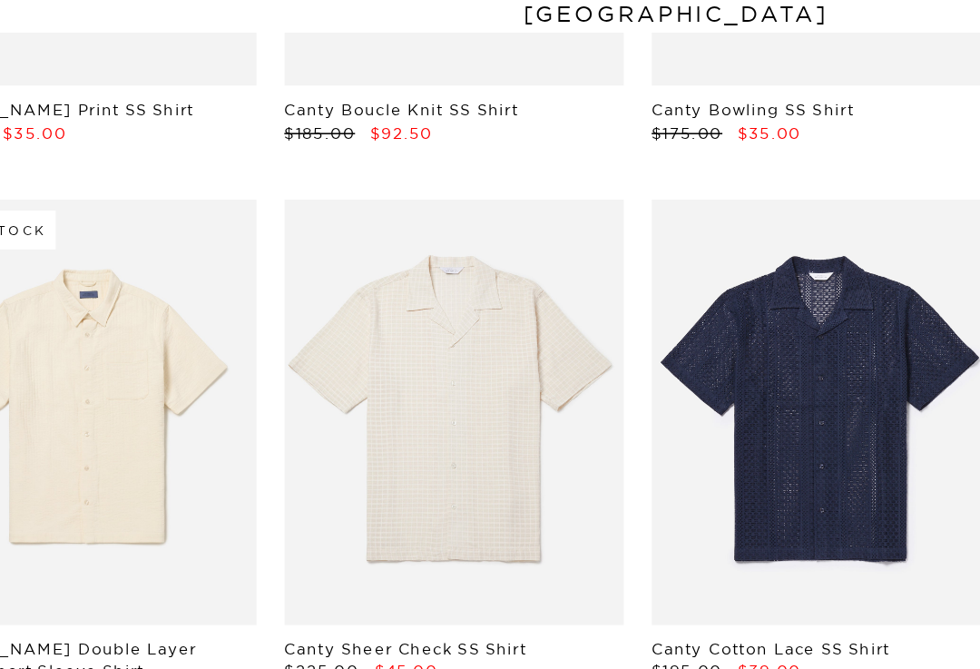
scroll to position [982, 0]
